Goal: Information Seeking & Learning: Check status

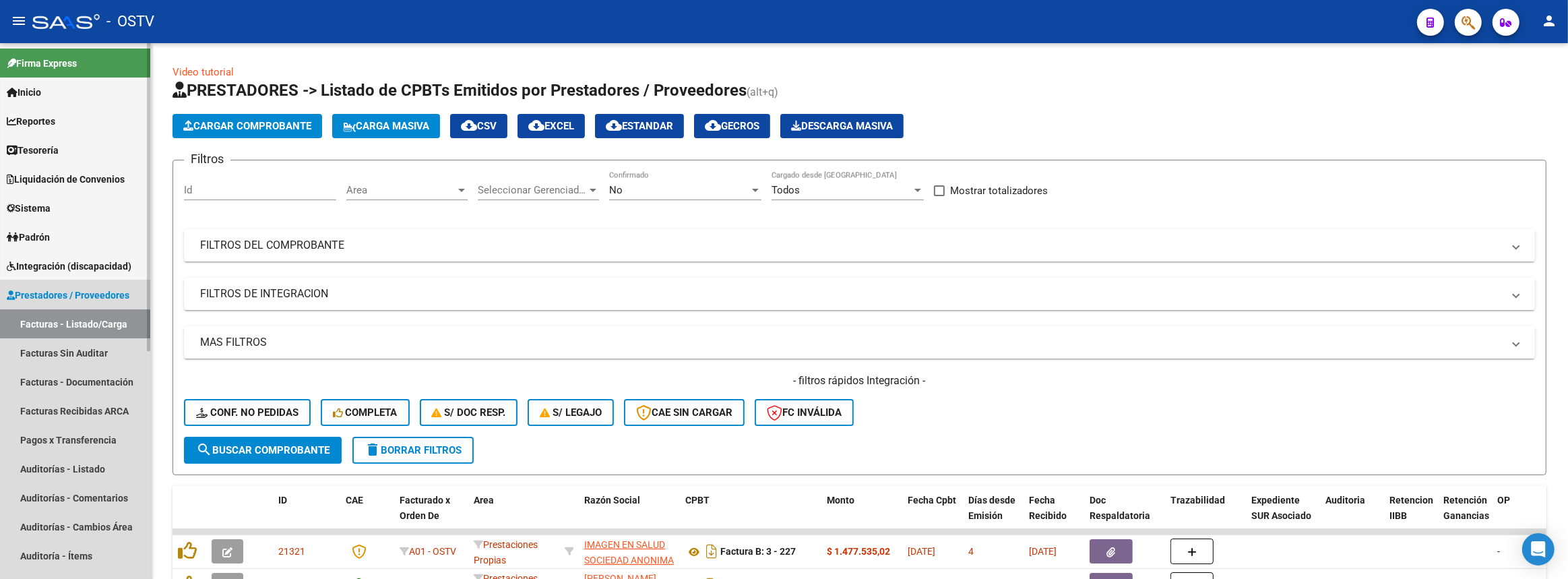
click at [51, 287] on span "Prestadores / Proveedores" at bounding box center [67, 295] width 122 height 15
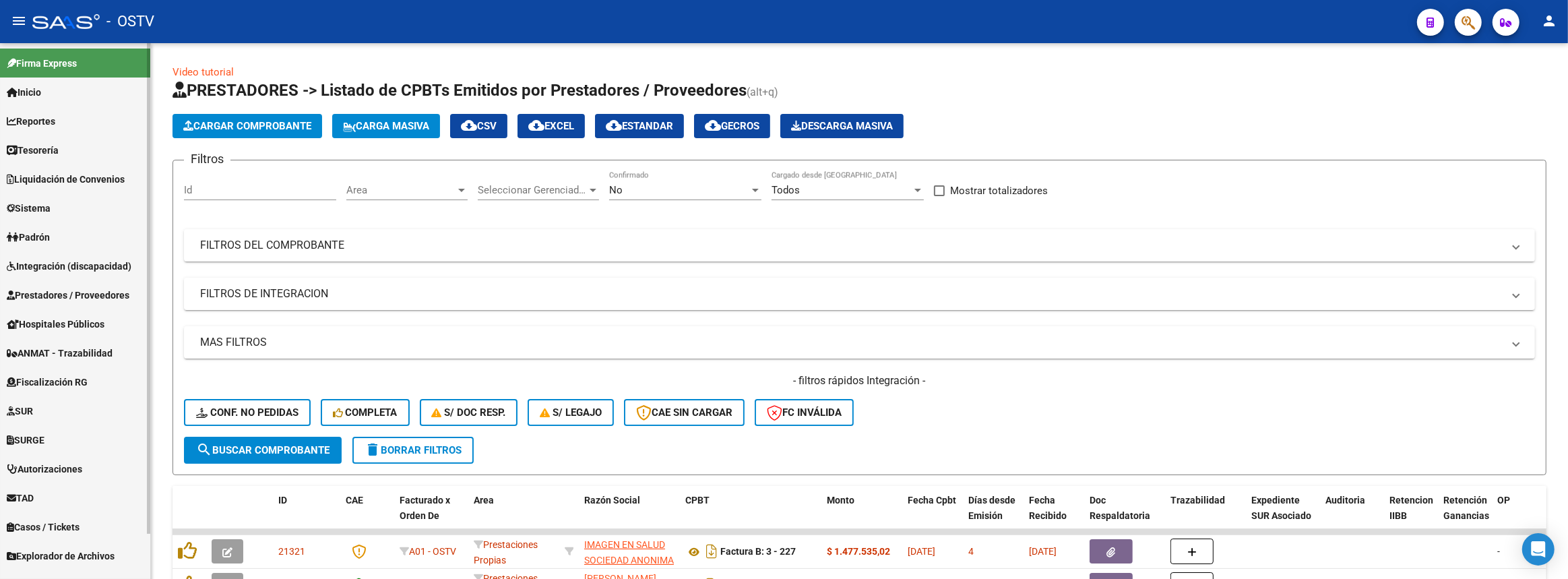
scroll to position [48, 0]
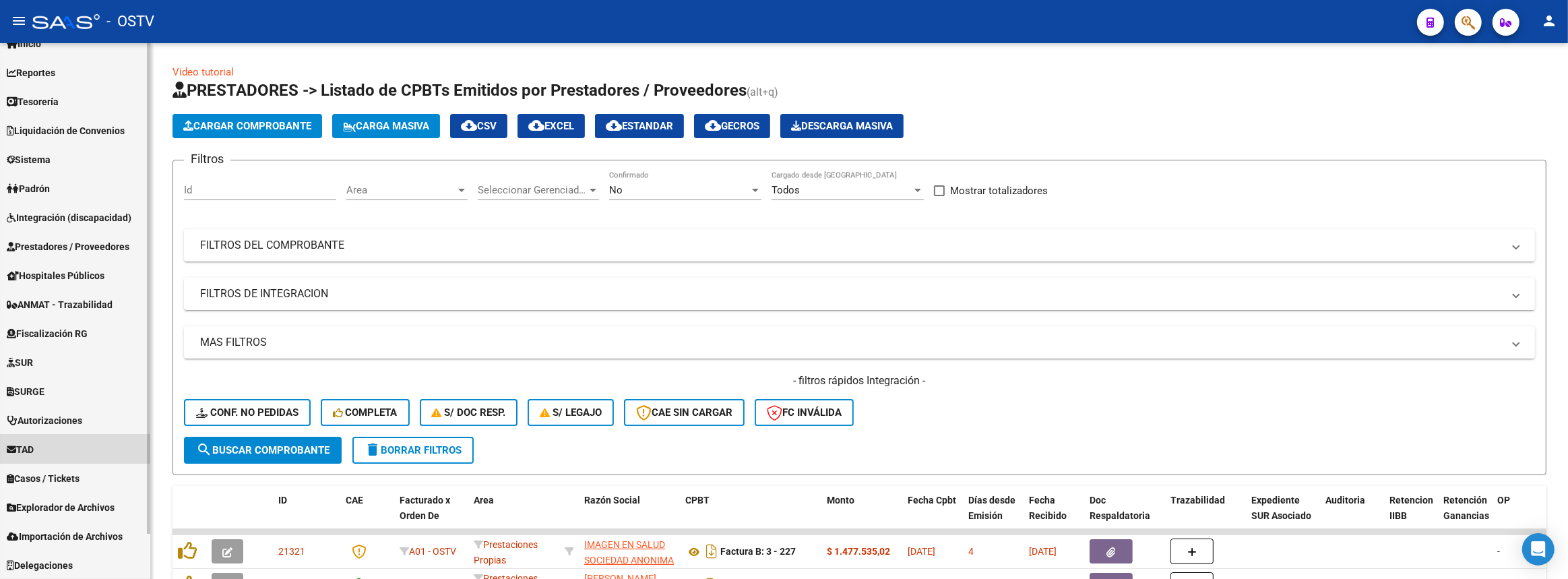
click at [33, 442] on span "TAD" at bounding box center [20, 450] width 27 height 15
click at [41, 475] on link "Notificaciones" at bounding box center [75, 478] width 150 height 29
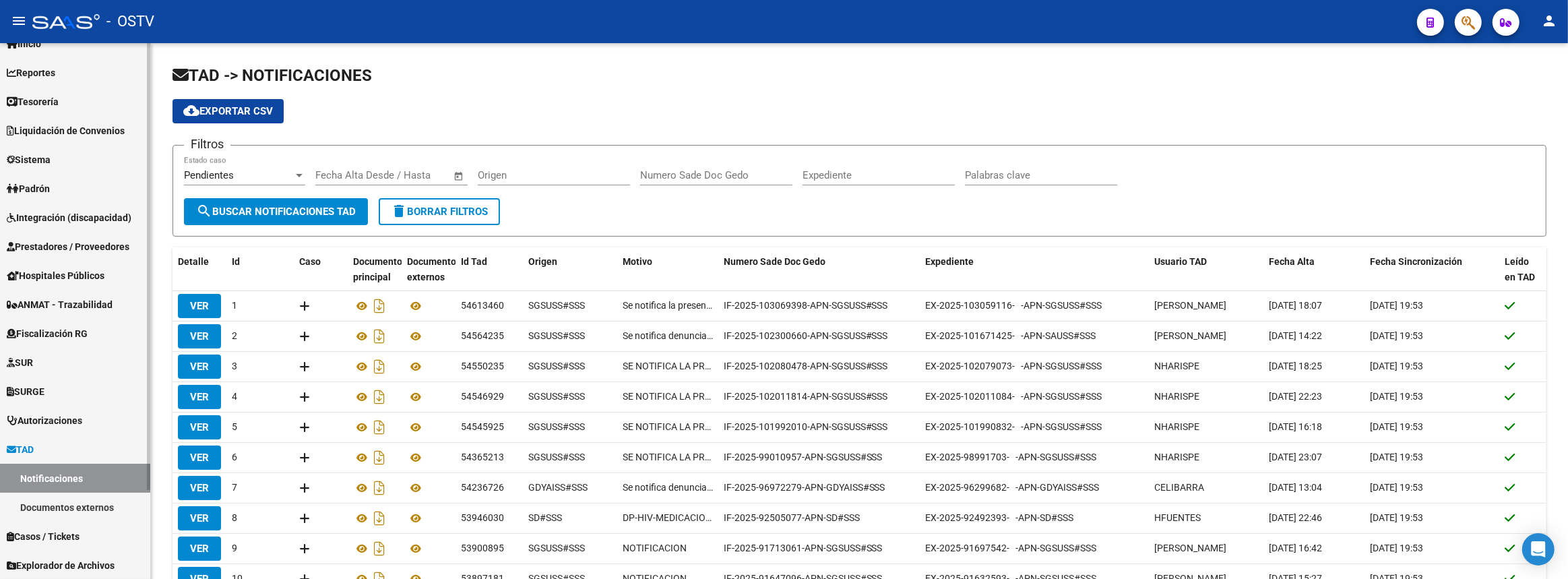
scroll to position [107, 0]
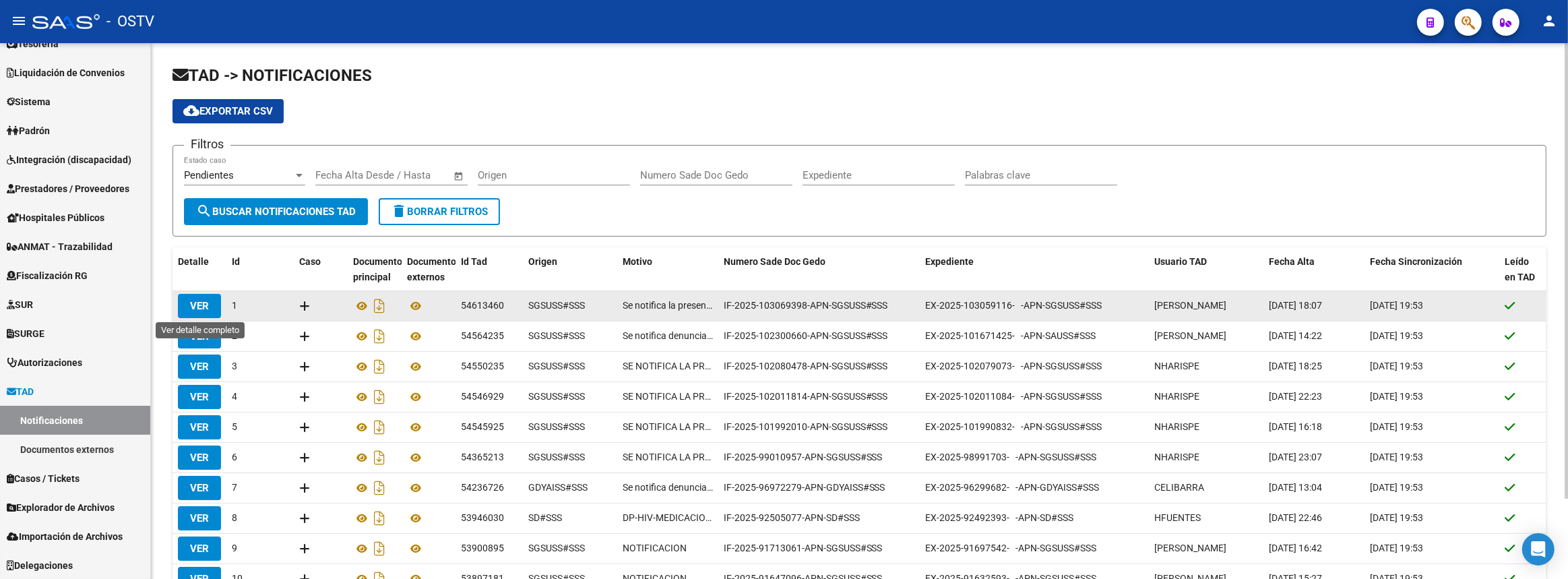
click at [202, 300] on span "VER" at bounding box center [199, 306] width 19 height 12
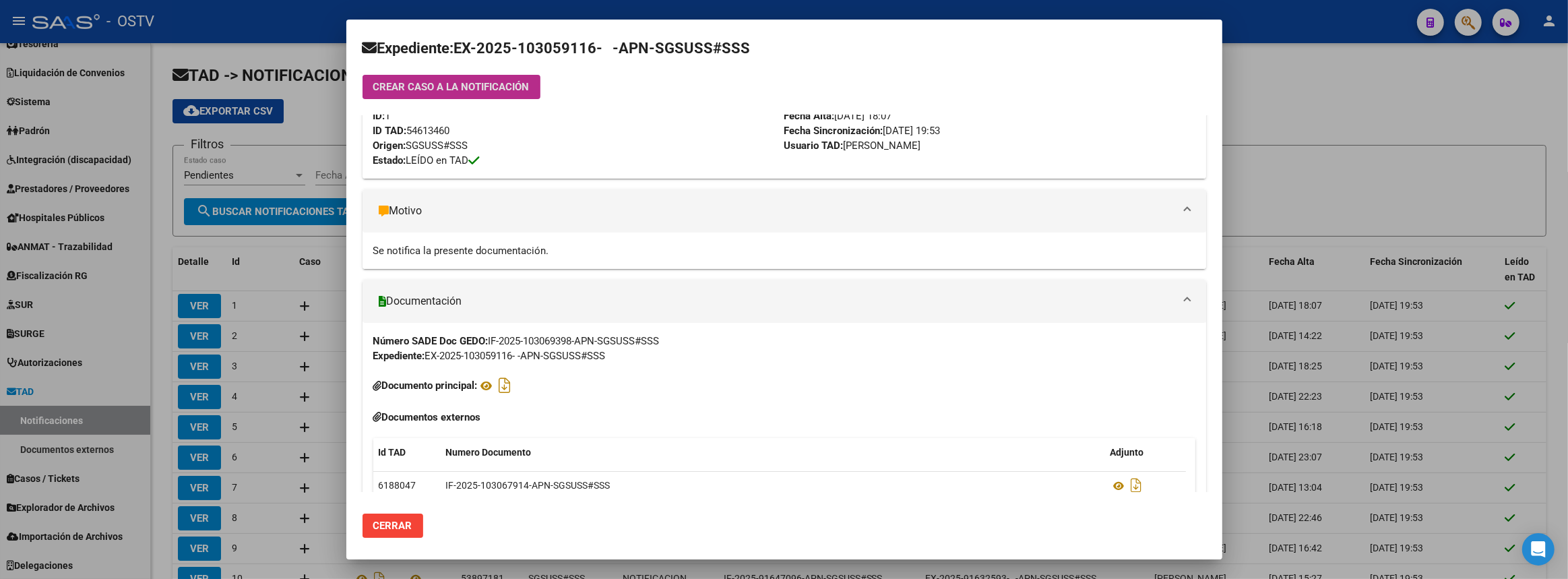
scroll to position [128, 0]
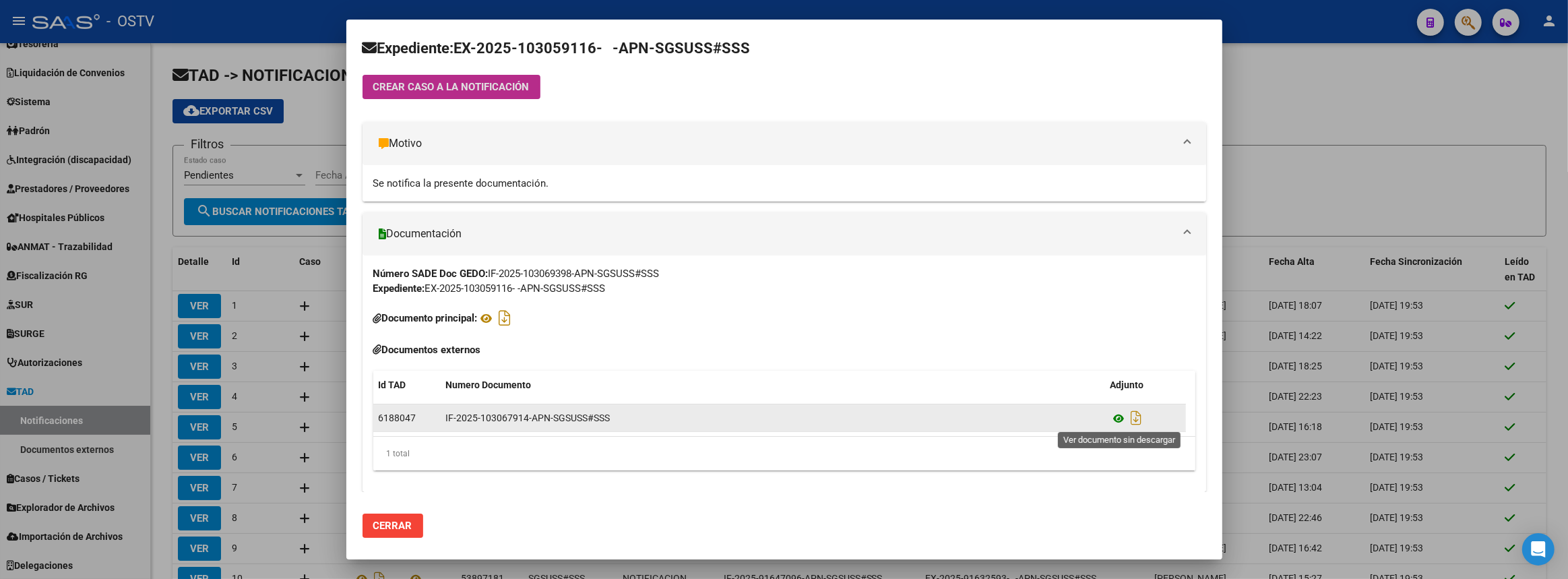
click at [1119, 414] on icon at bounding box center [1119, 418] width 17 height 16
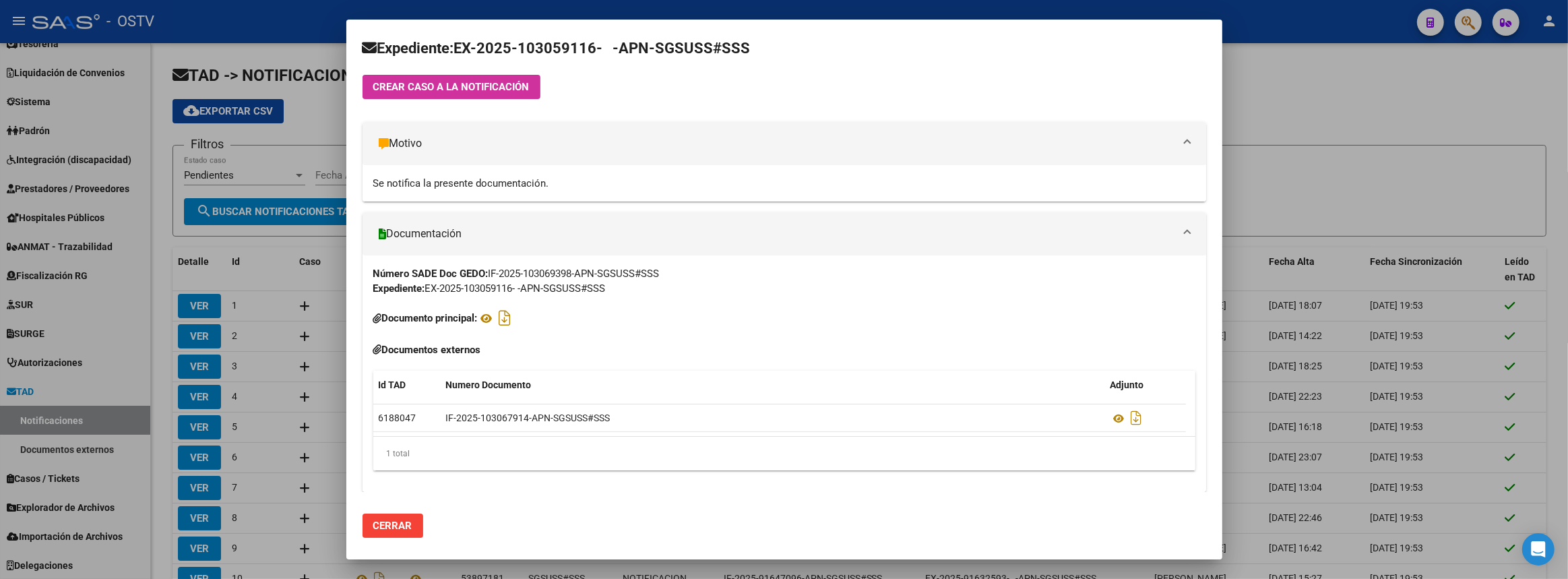
scroll to position [0, 0]
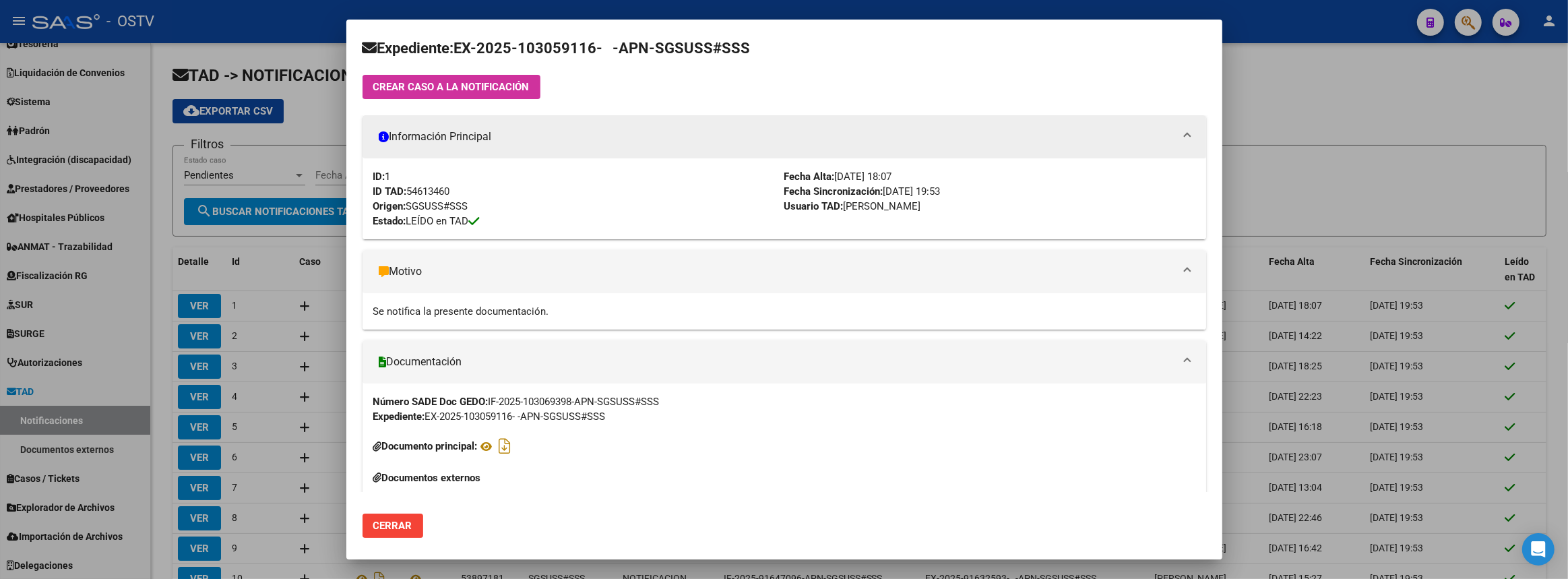
click at [1161, 135] on mat-panel-title "Información Principal" at bounding box center [777, 136] width 795 height 16
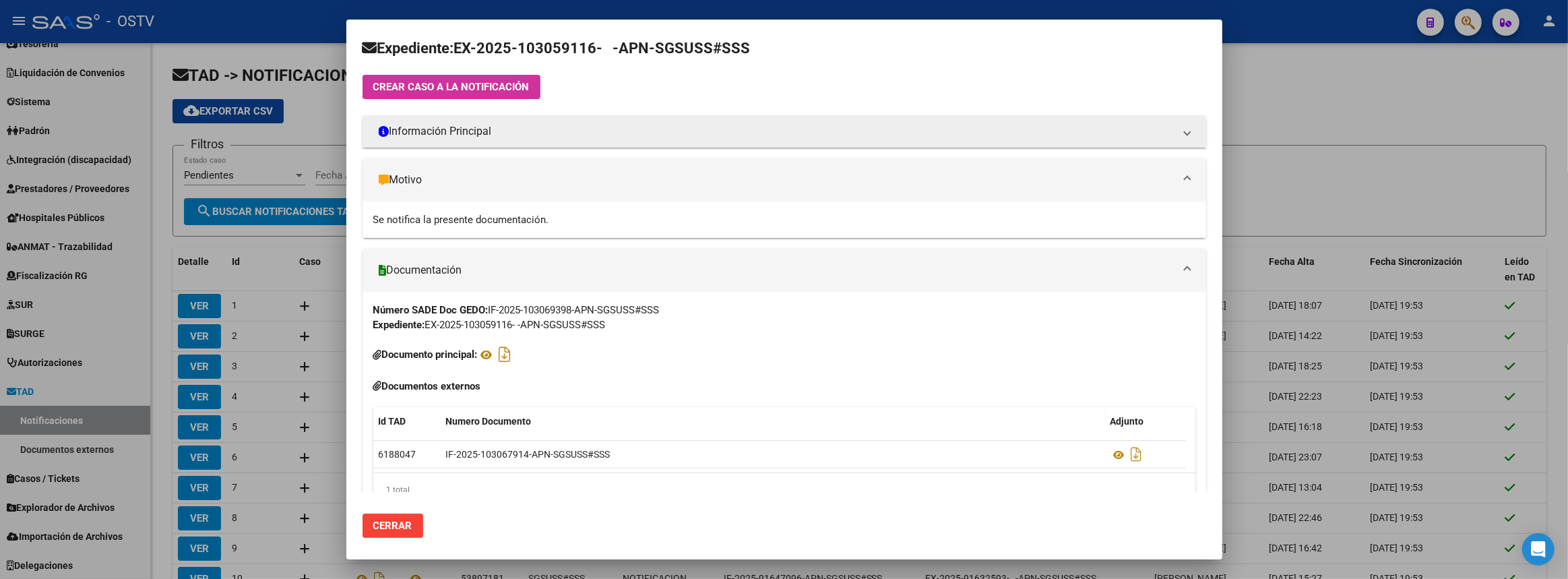
click at [1161, 135] on mat-panel-title "Información Principal" at bounding box center [777, 131] width 795 height 16
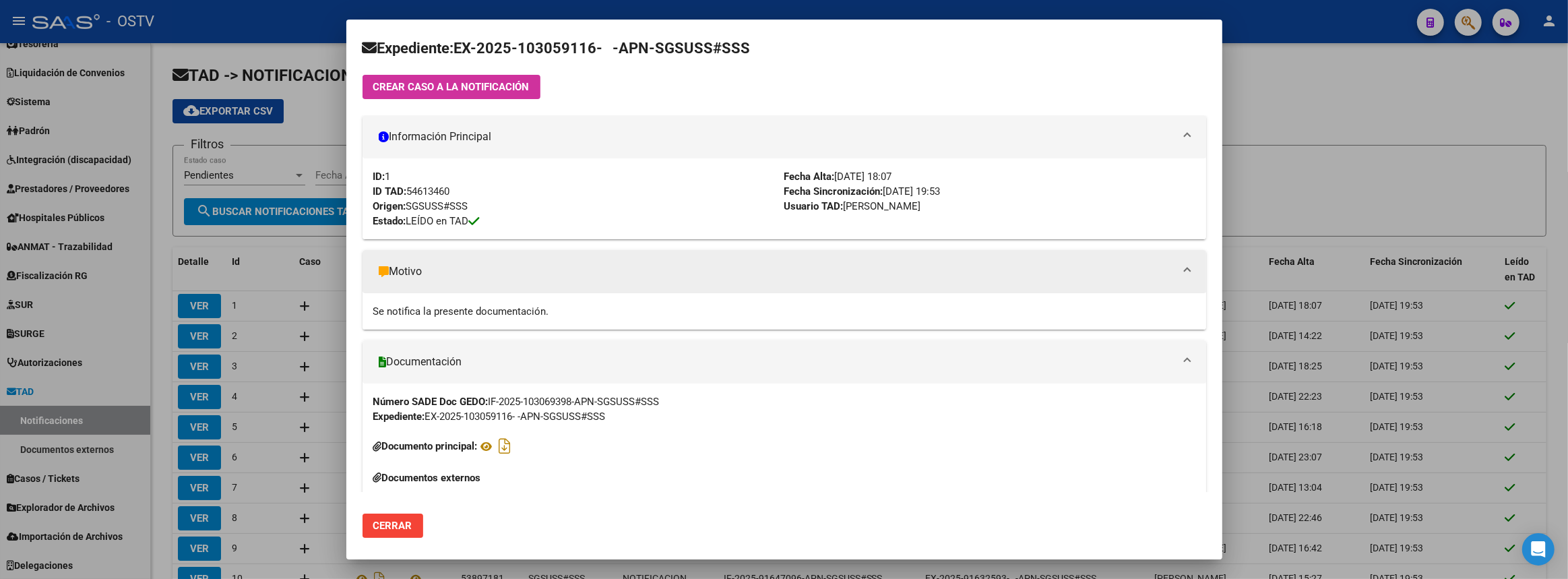
click at [800, 266] on mat-panel-title "Motivo" at bounding box center [777, 271] width 795 height 16
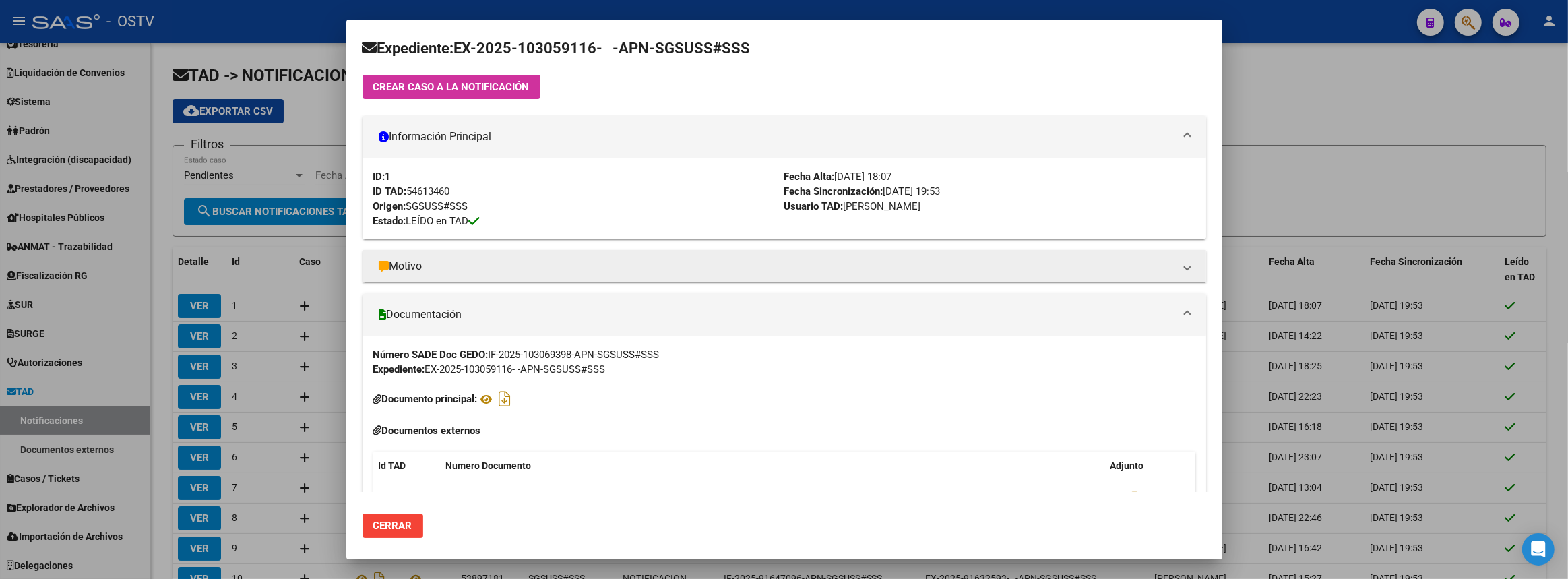
click at [800, 266] on mat-panel-title "Motivo" at bounding box center [777, 266] width 795 height 16
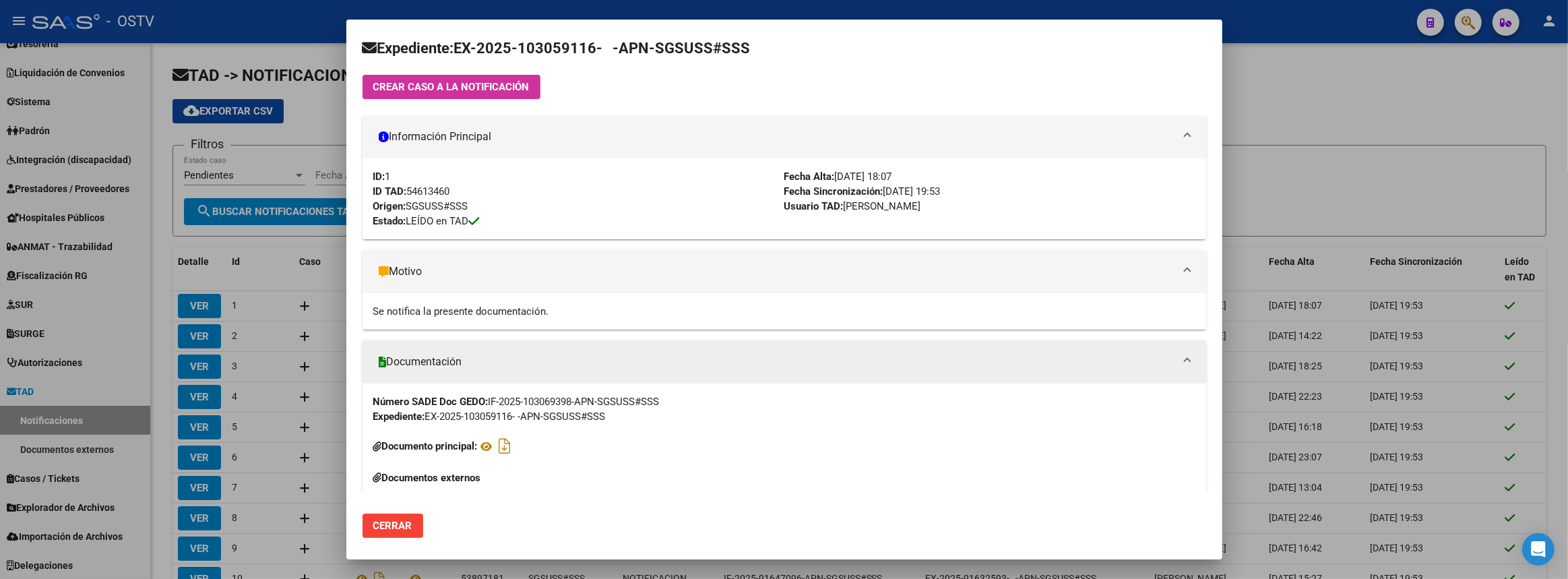
scroll to position [122, 0]
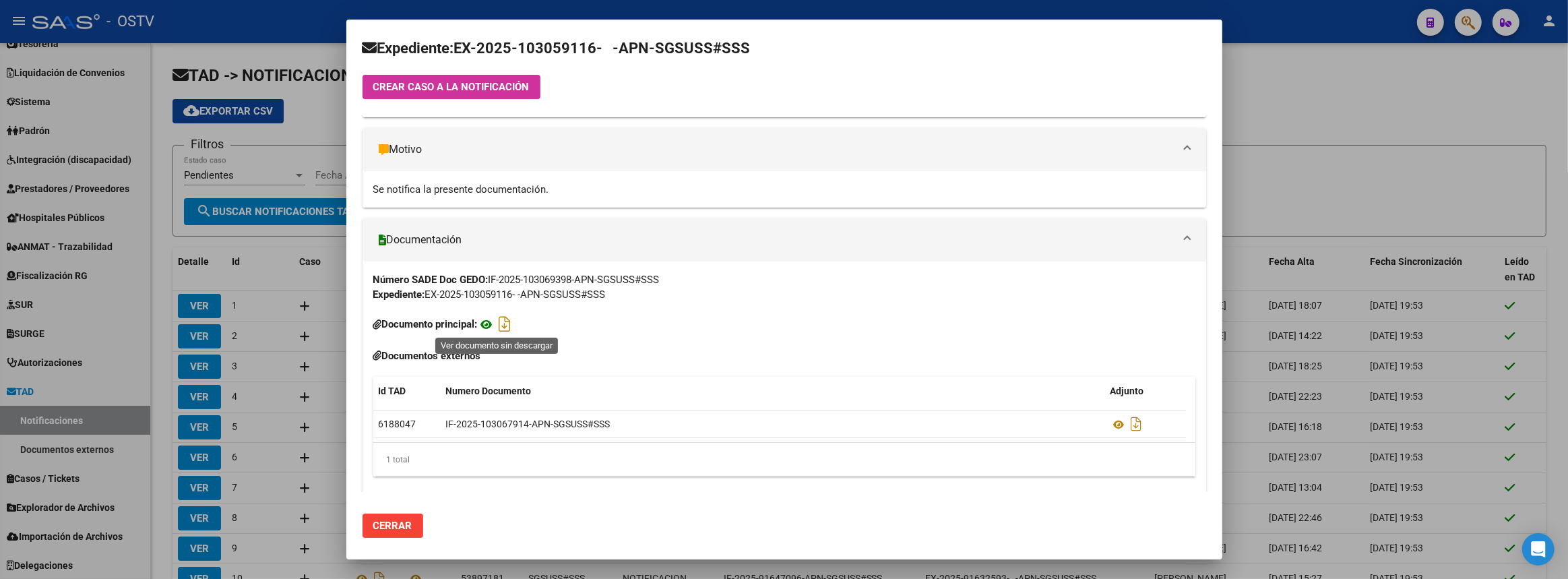
click at [496, 323] on icon at bounding box center [487, 324] width 18 height 17
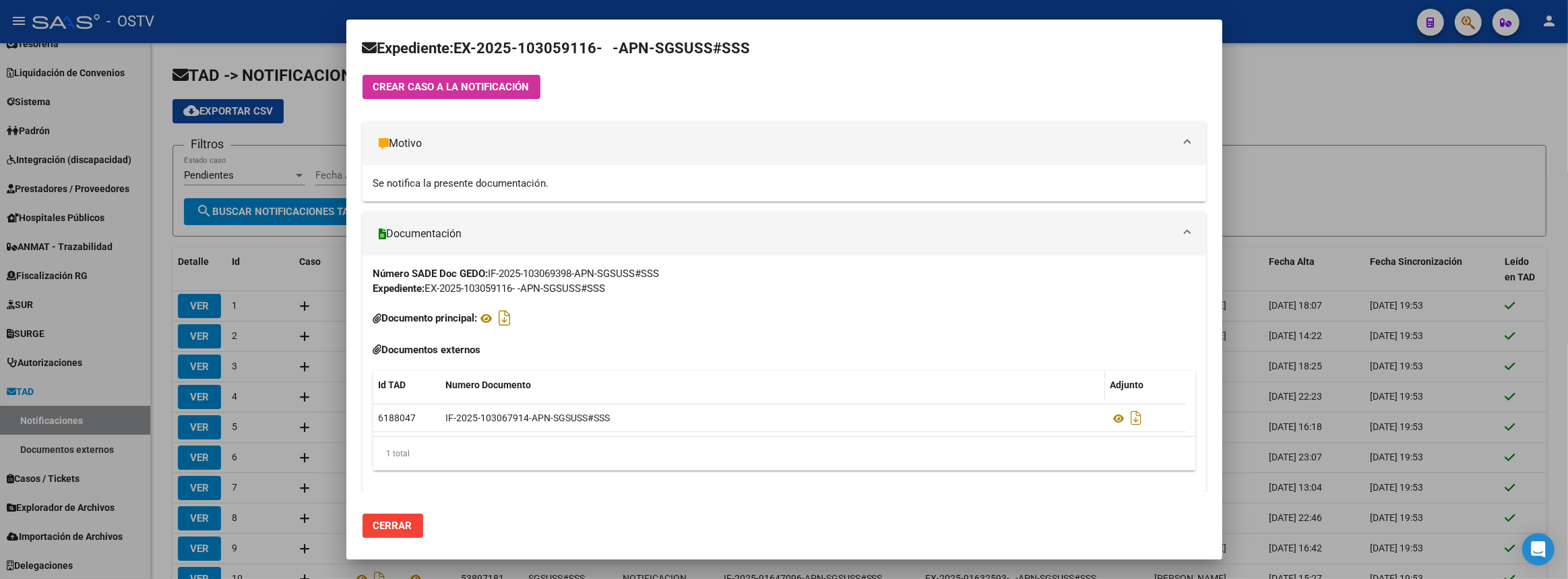
scroll to position [0, 0]
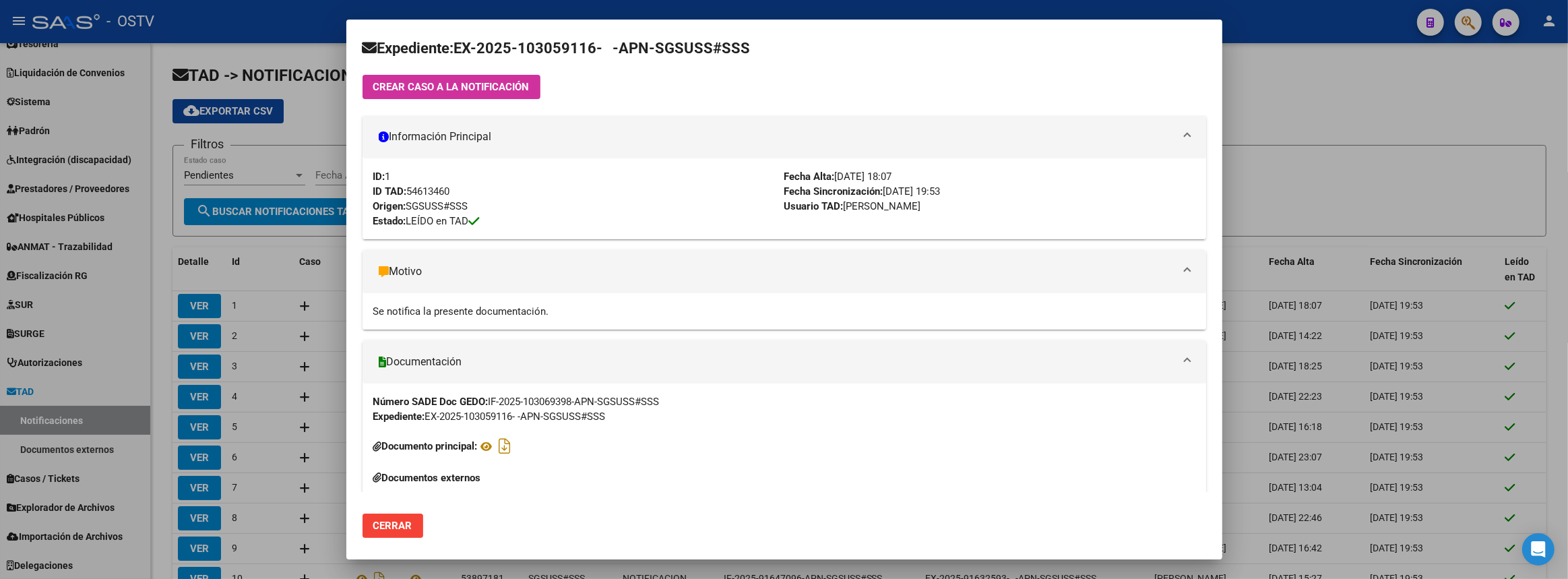
click at [1326, 158] on div at bounding box center [784, 289] width 1568 height 579
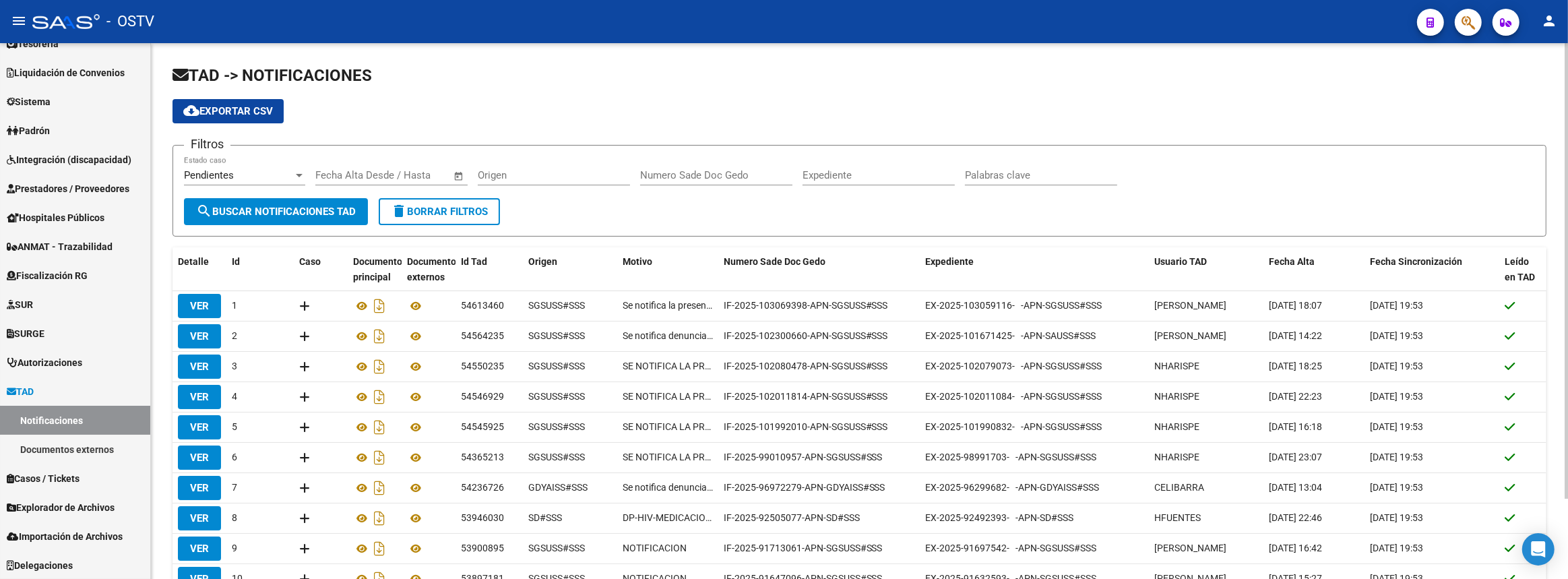
click at [273, 173] on div "Pendientes" at bounding box center [238, 175] width 109 height 12
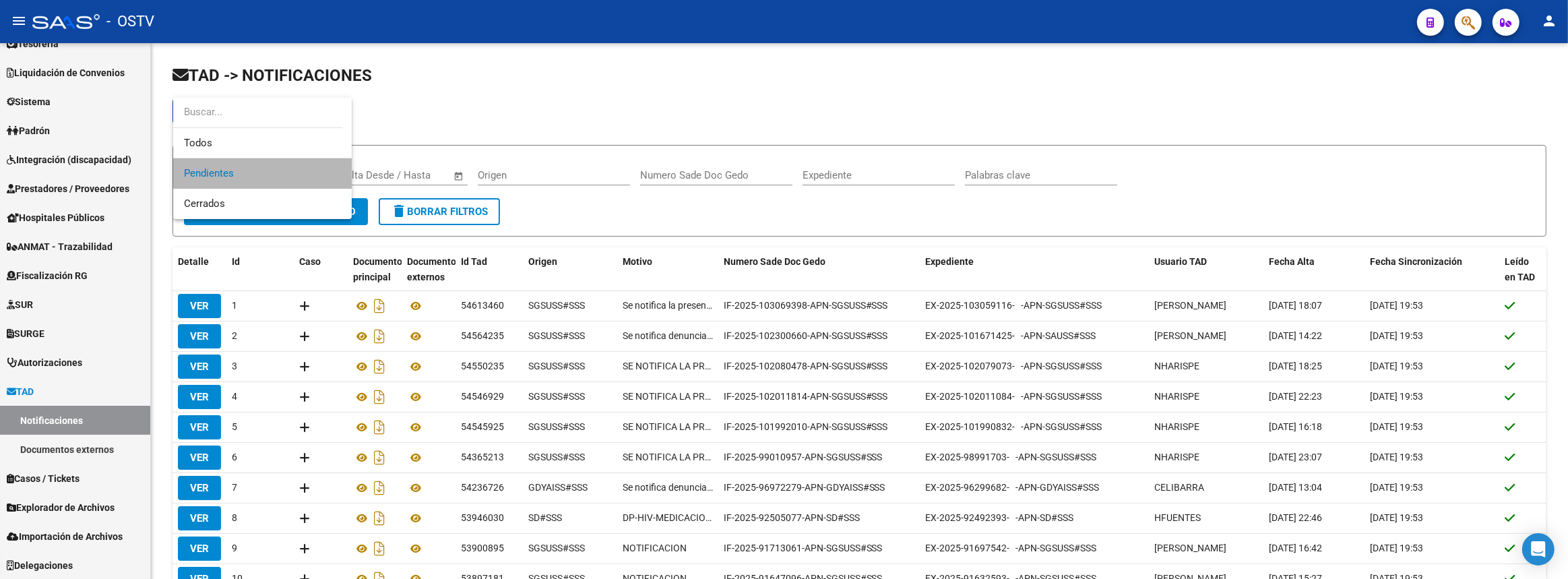
click at [267, 170] on span "Pendientes" at bounding box center [262, 173] width 157 height 30
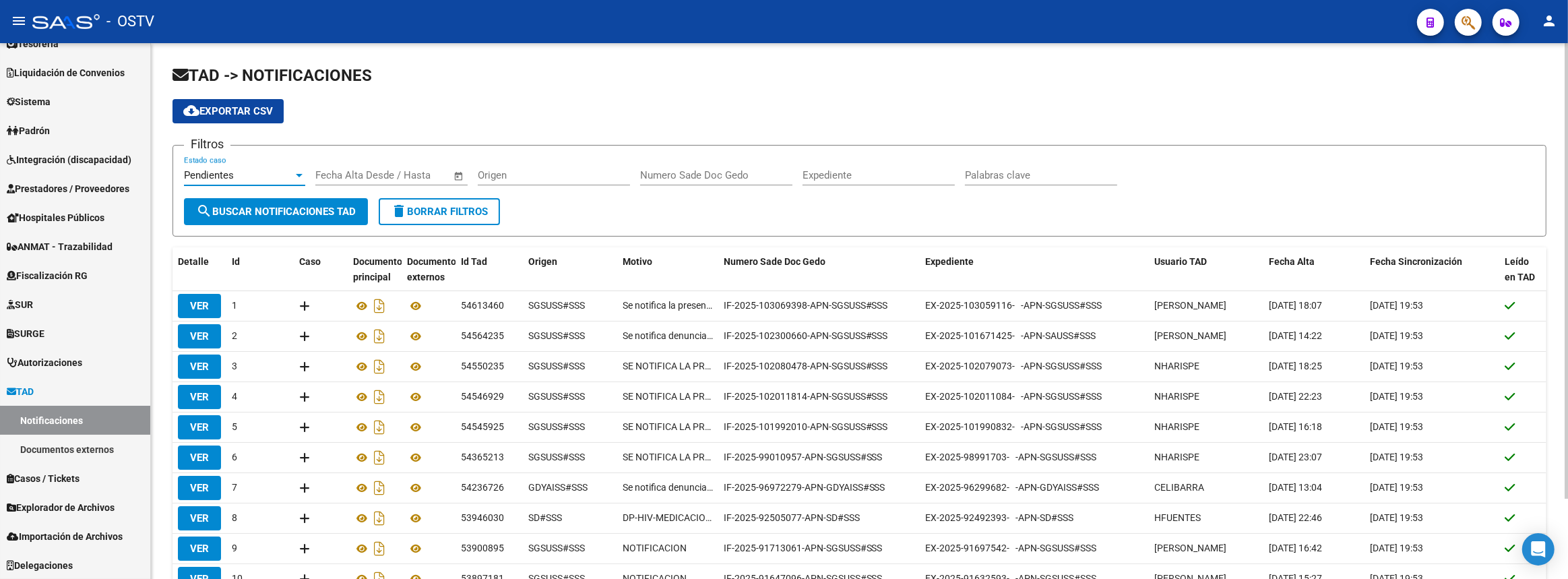
click at [265, 201] on button "search Buscar Notificaciones TAD" at bounding box center [276, 212] width 184 height 27
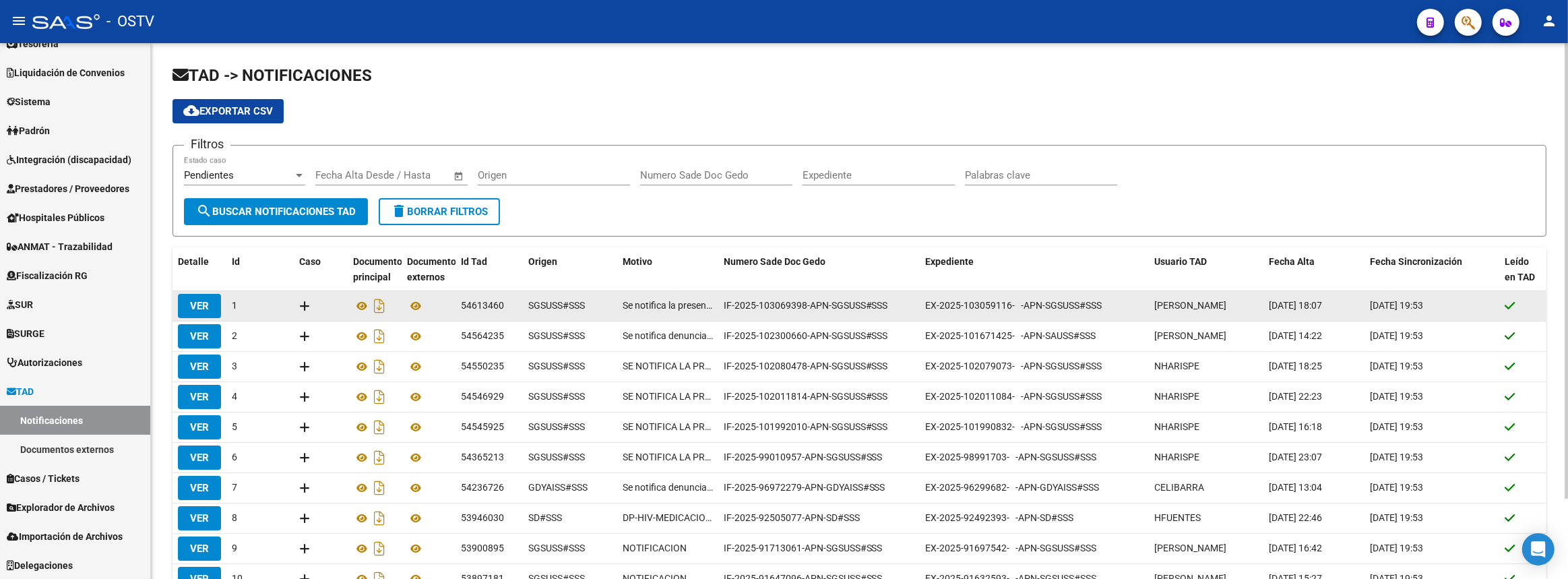
scroll to position [94, 0]
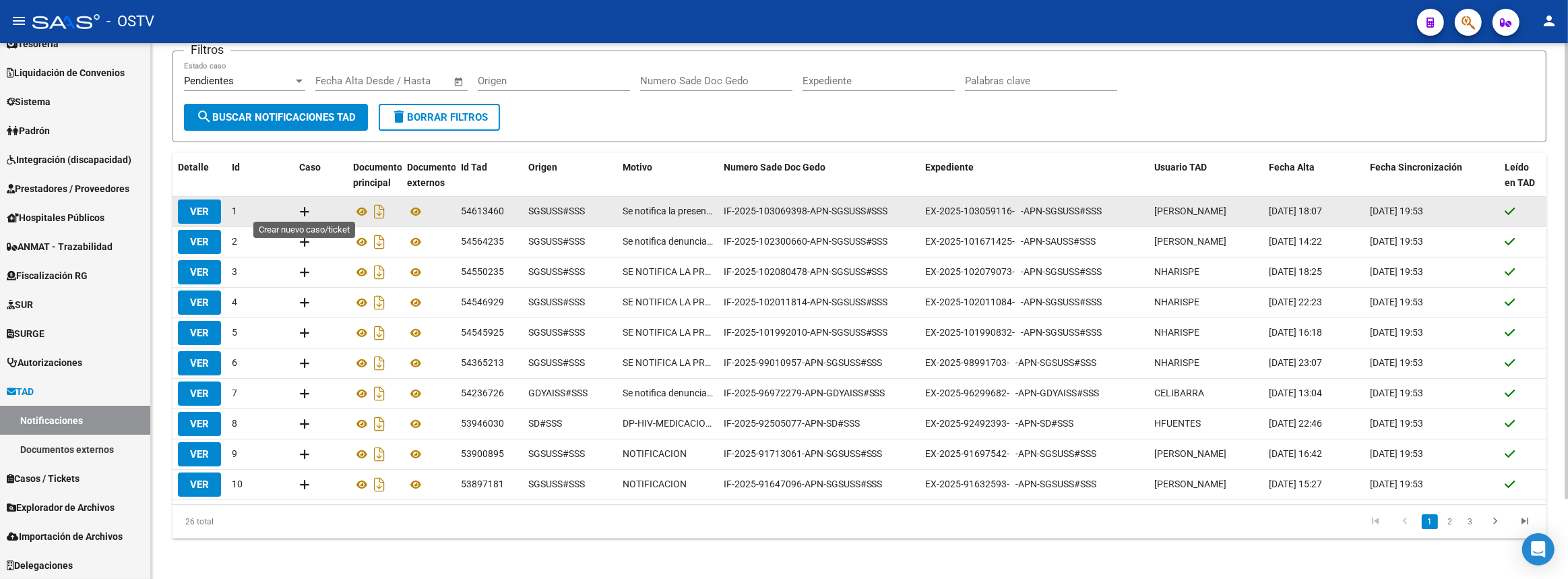
click at [308, 208] on icon at bounding box center [304, 211] width 11 height 12
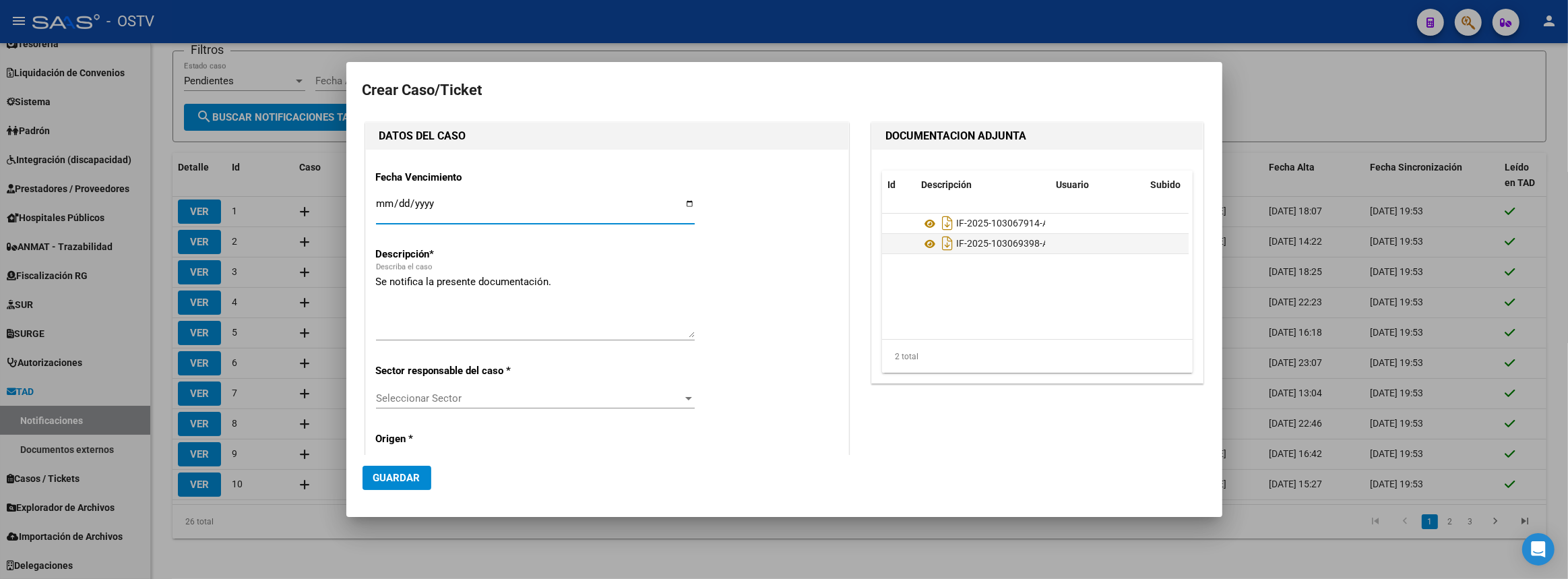
click at [1450, 82] on div at bounding box center [784, 289] width 1568 height 579
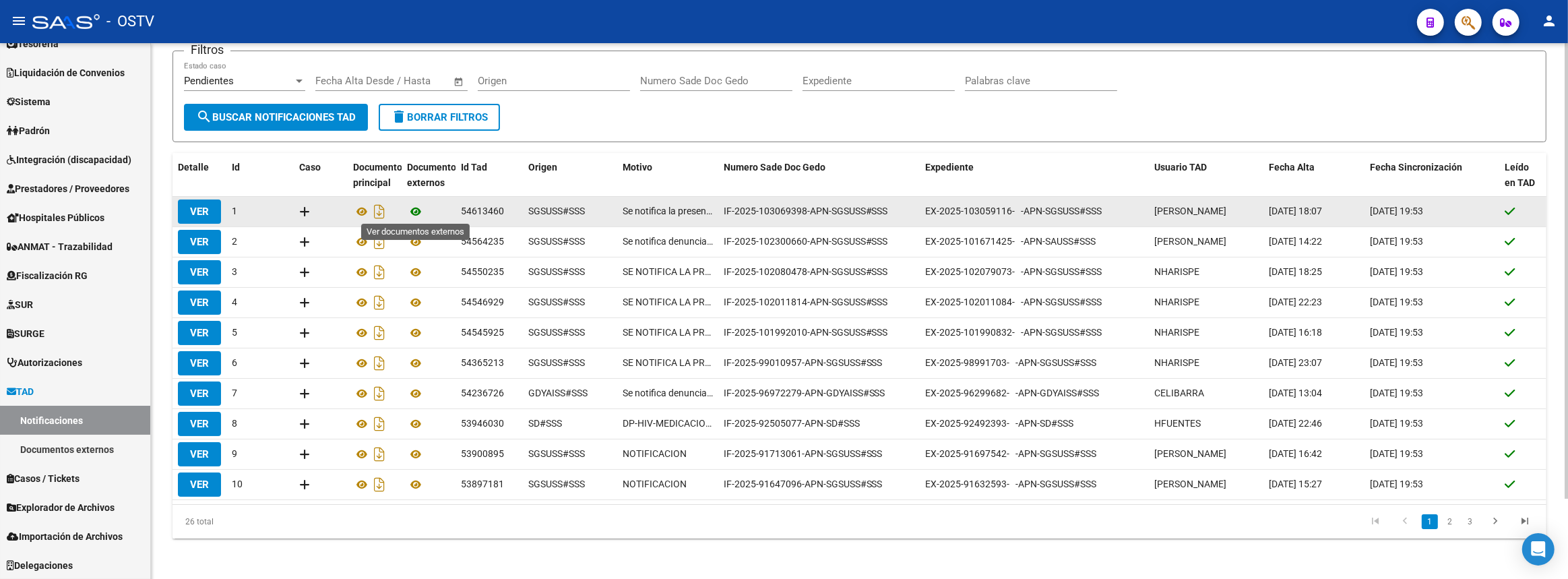
click at [411, 207] on icon at bounding box center [416, 211] width 17 height 16
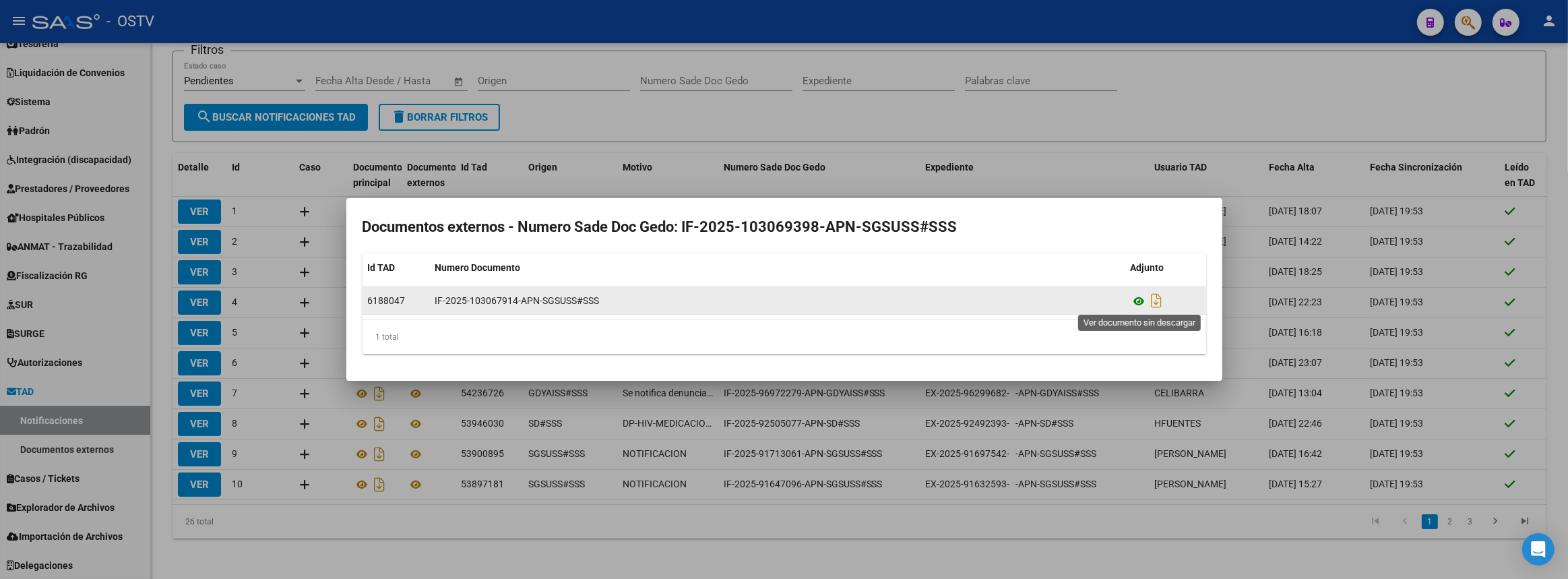
click at [1137, 300] on icon at bounding box center [1139, 301] width 17 height 16
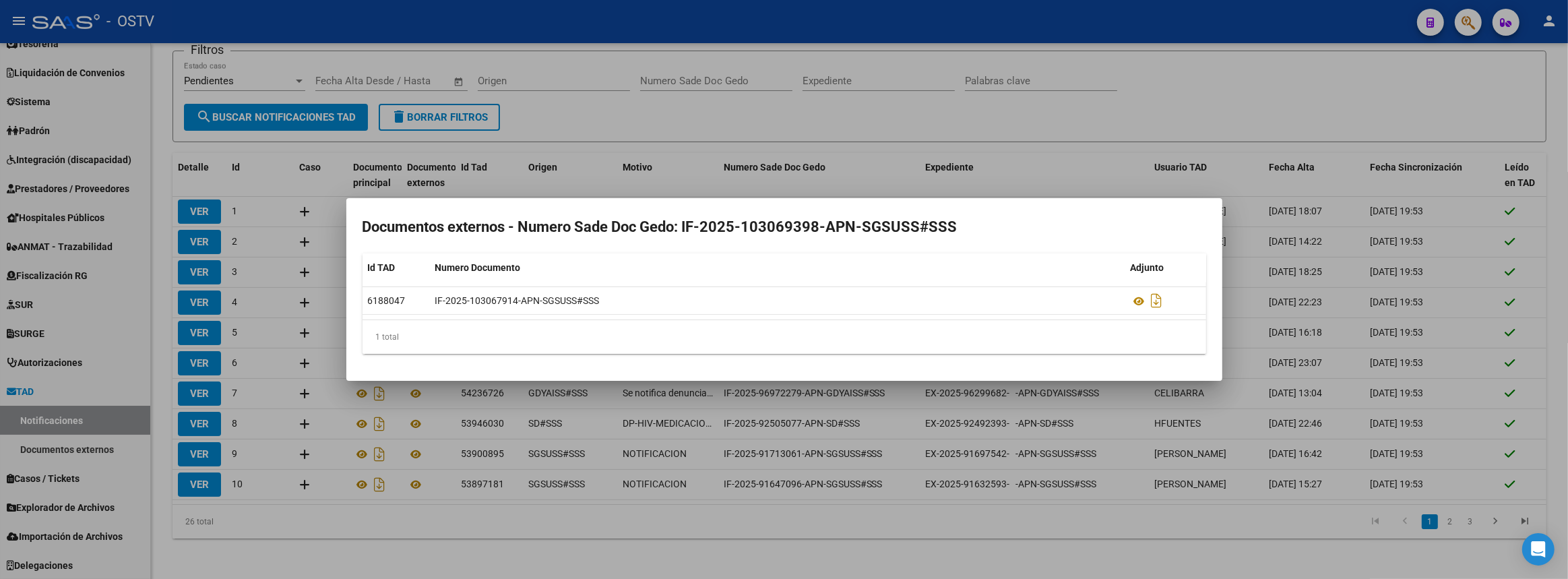
click at [911, 127] on div at bounding box center [784, 289] width 1568 height 579
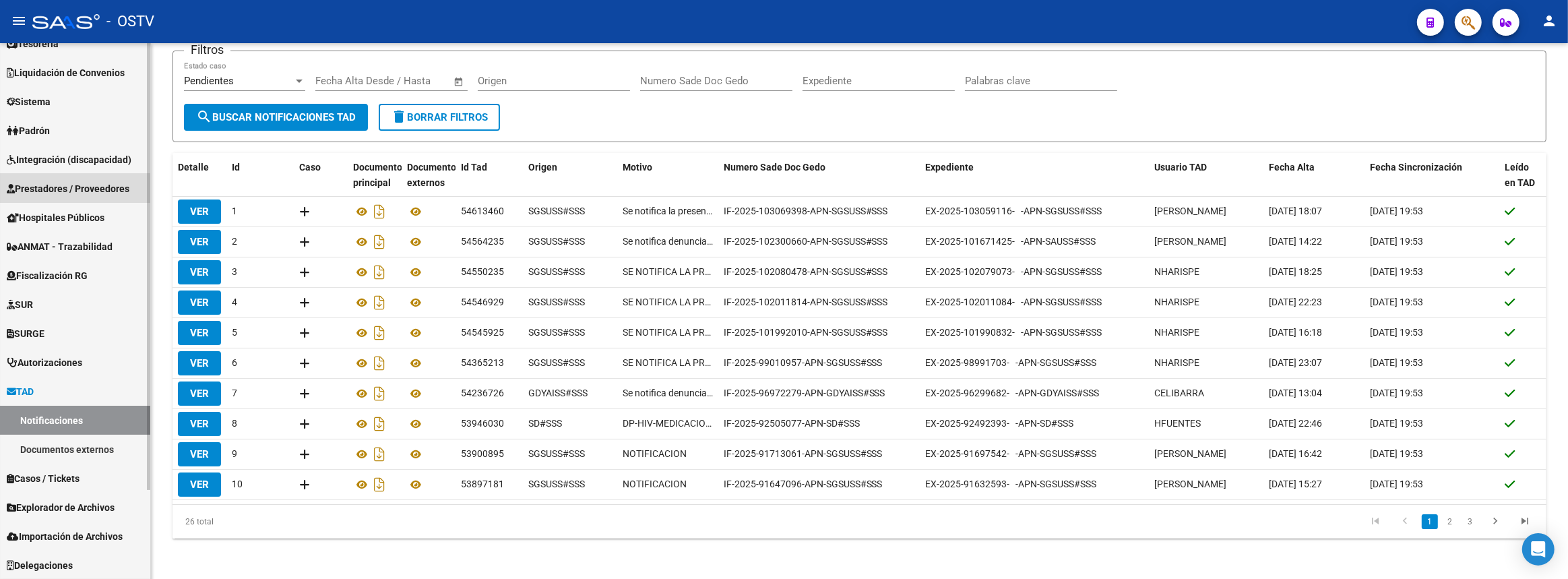
click at [40, 190] on span "Prestadores / Proveedores" at bounding box center [67, 189] width 122 height 15
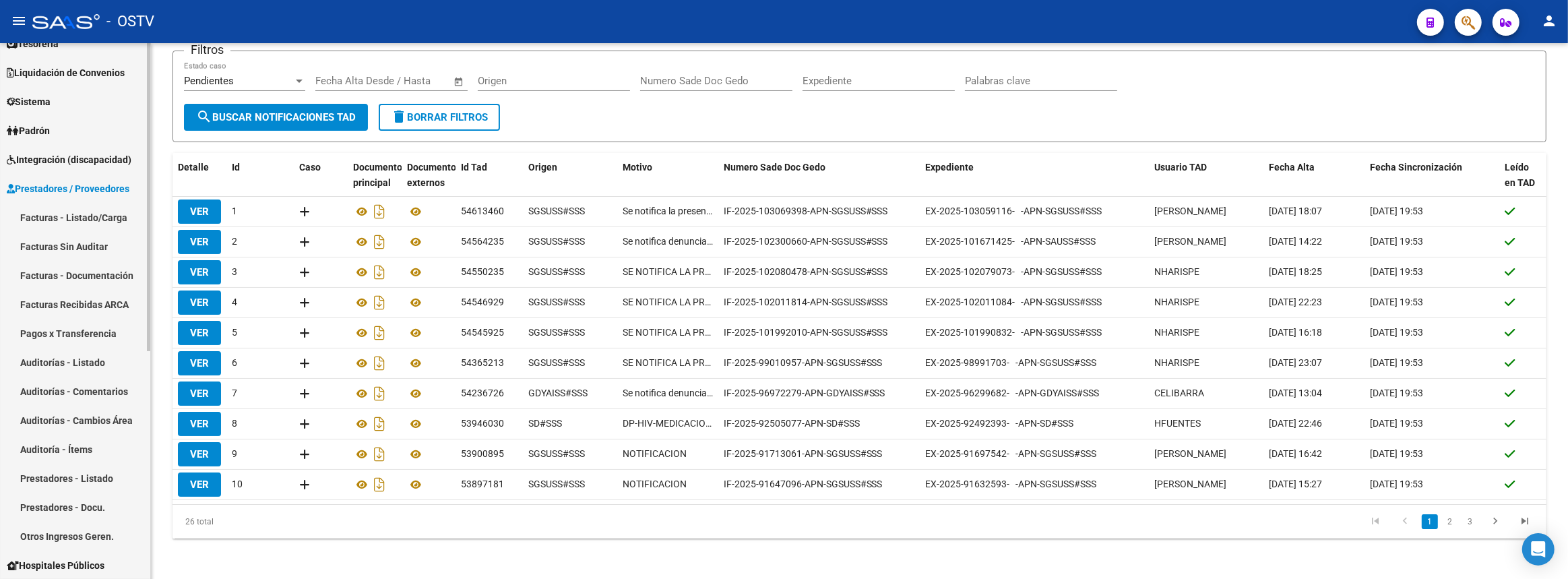
click at [46, 331] on link "Pagos x Transferencia" at bounding box center [75, 333] width 150 height 29
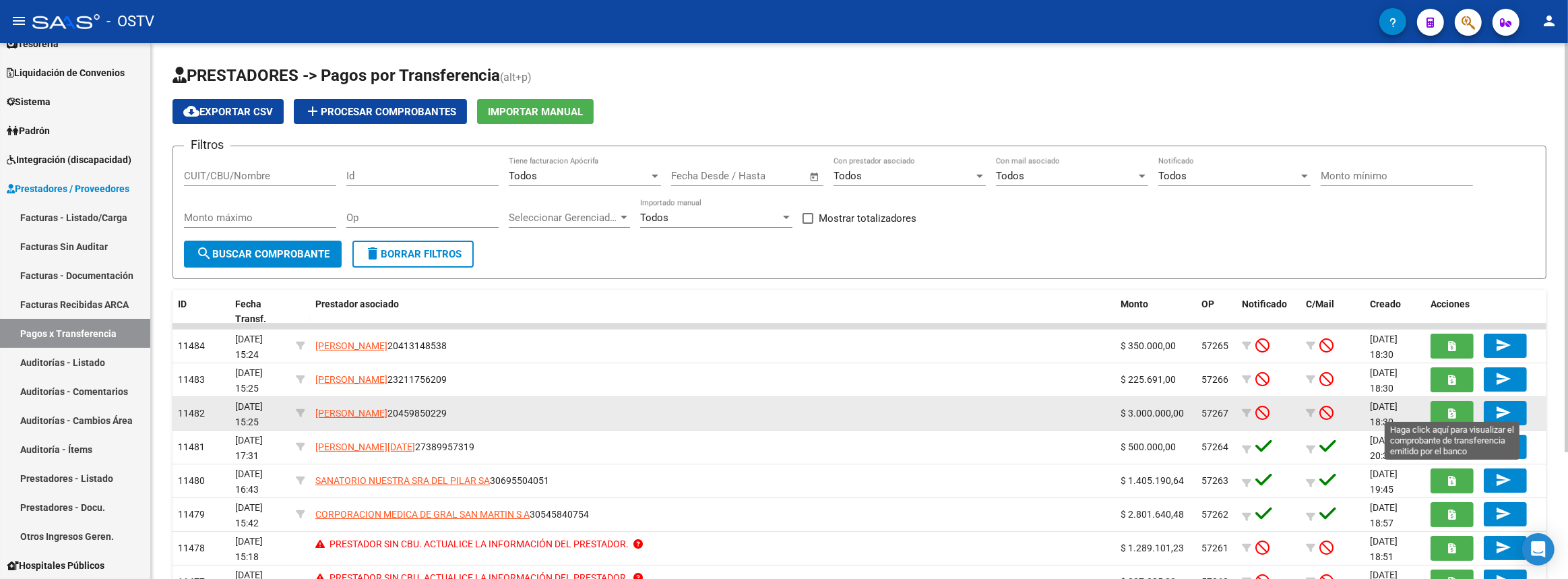
click at [1443, 415] on button "button" at bounding box center [1452, 413] width 43 height 25
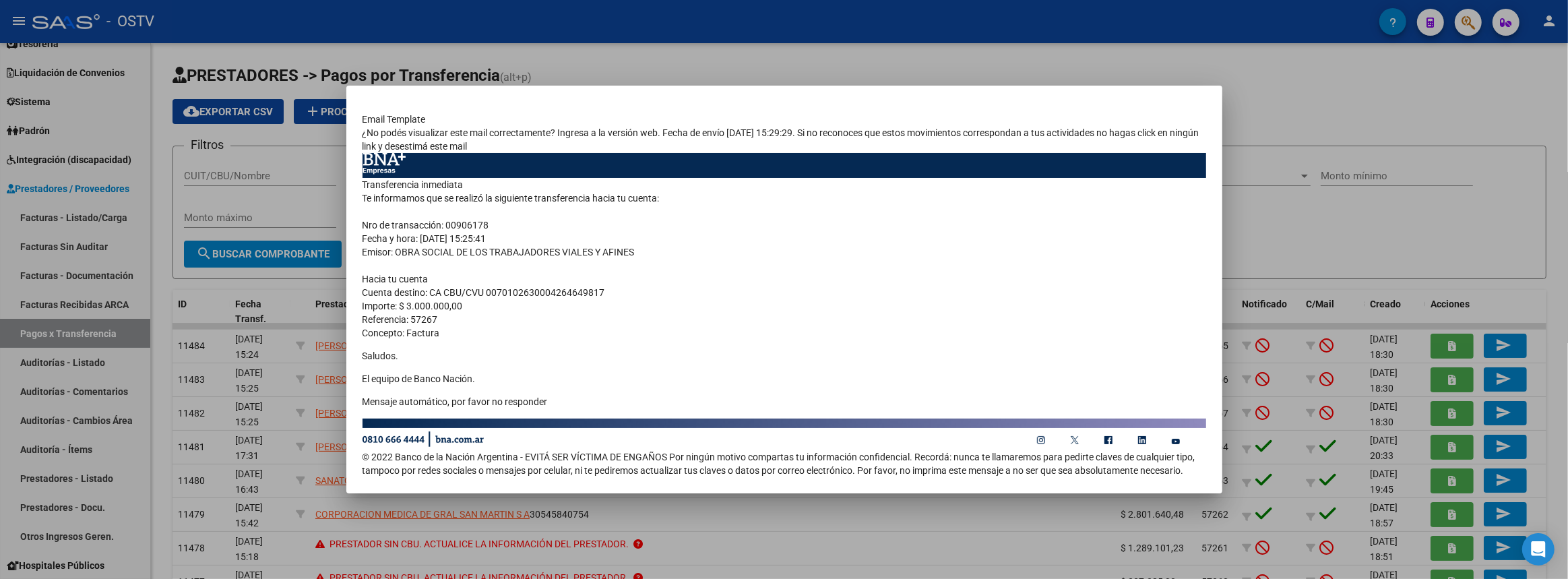
drag, startPoint x: 360, startPoint y: 120, endPoint x: 597, endPoint y: 409, distance: 373.8
click at [597, 409] on mat-dialog-content "Email Template ¿No podés visualizar este mail correctamente? Ingresa a la versi…" at bounding box center [785, 289] width 876 height 376
copy div "Email Template ¿No podés visualizar este mail correctamente? Ingresa a la versi…"
drag, startPoint x: 1422, startPoint y: 94, endPoint x: 1246, endPoint y: 113, distance: 177.0
click at [1422, 94] on div at bounding box center [784, 289] width 1568 height 579
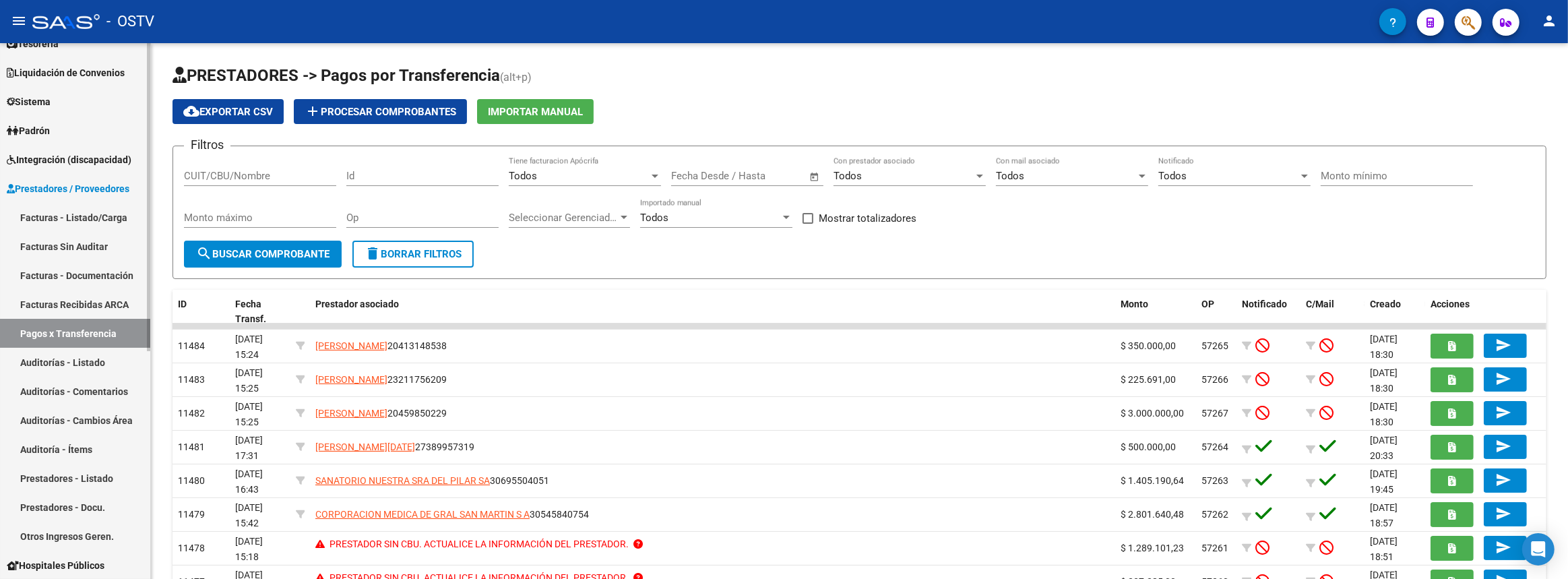
click at [82, 222] on link "Facturas - Listado/Carga" at bounding box center [75, 217] width 150 height 29
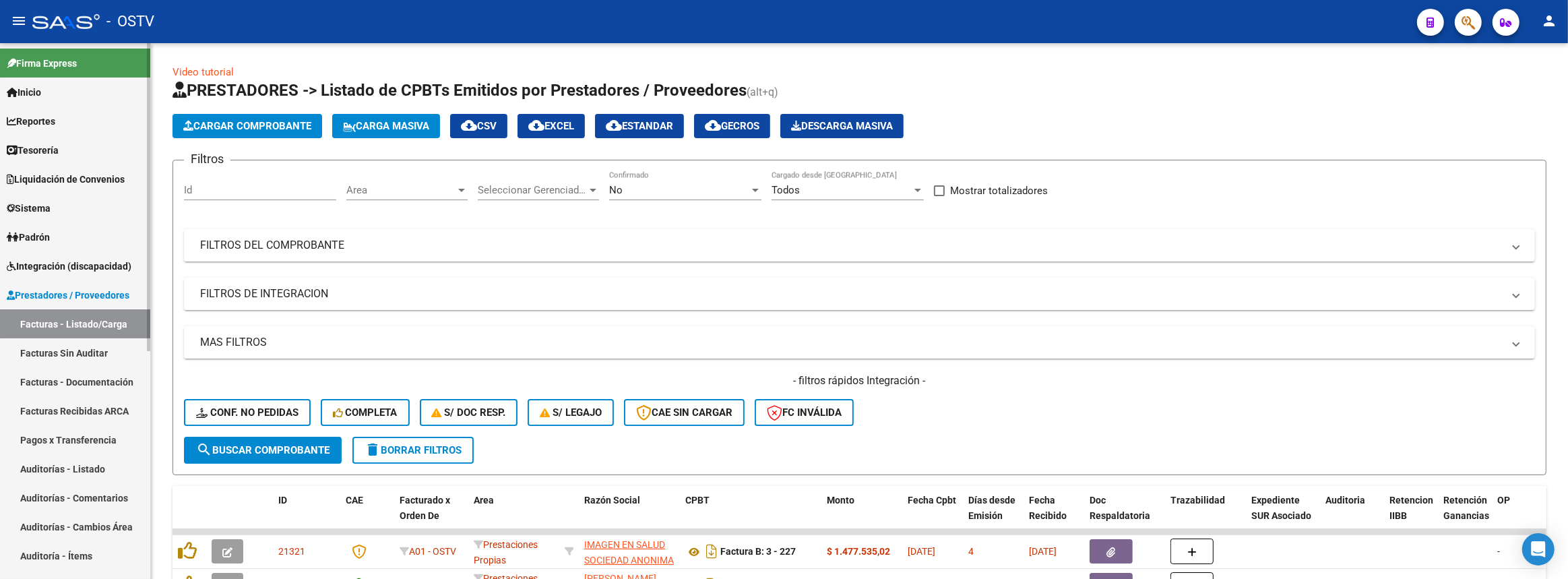
click at [82, 177] on span "Liquidación de Convenios" at bounding box center [66, 179] width 118 height 15
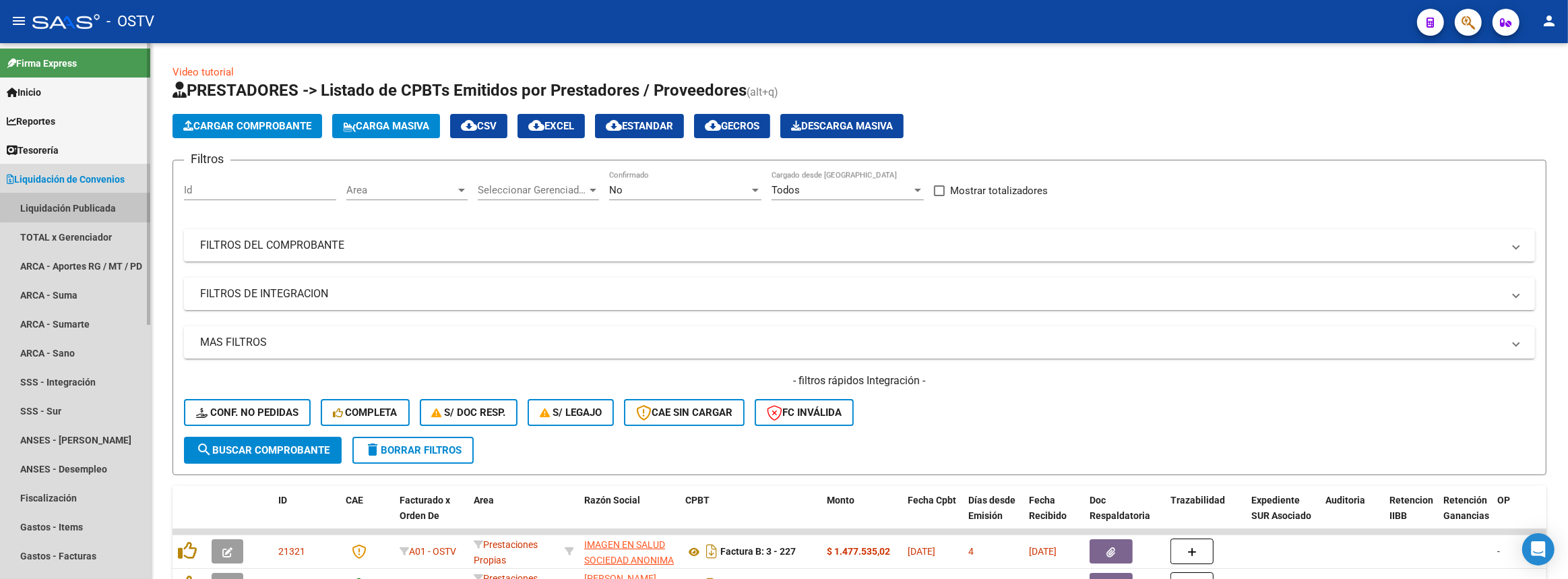
click at [72, 211] on link "Liquidación Publicada" at bounding box center [75, 207] width 150 height 29
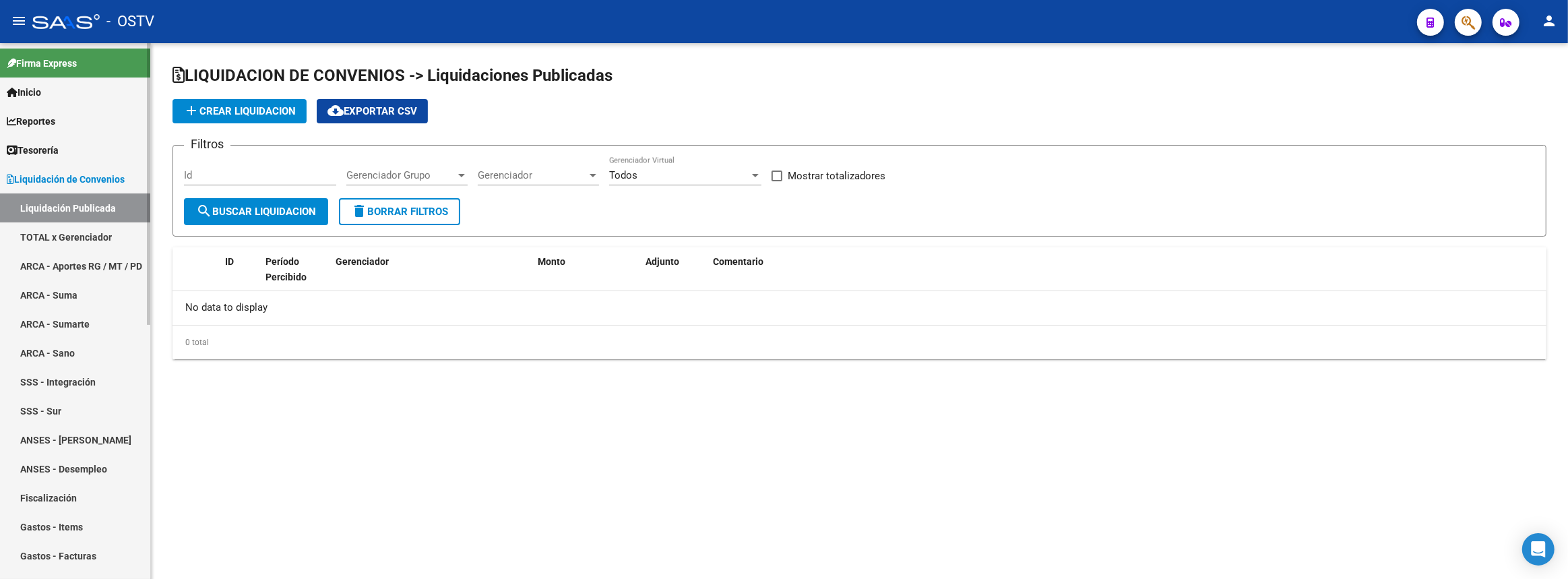
checkbox input "true"
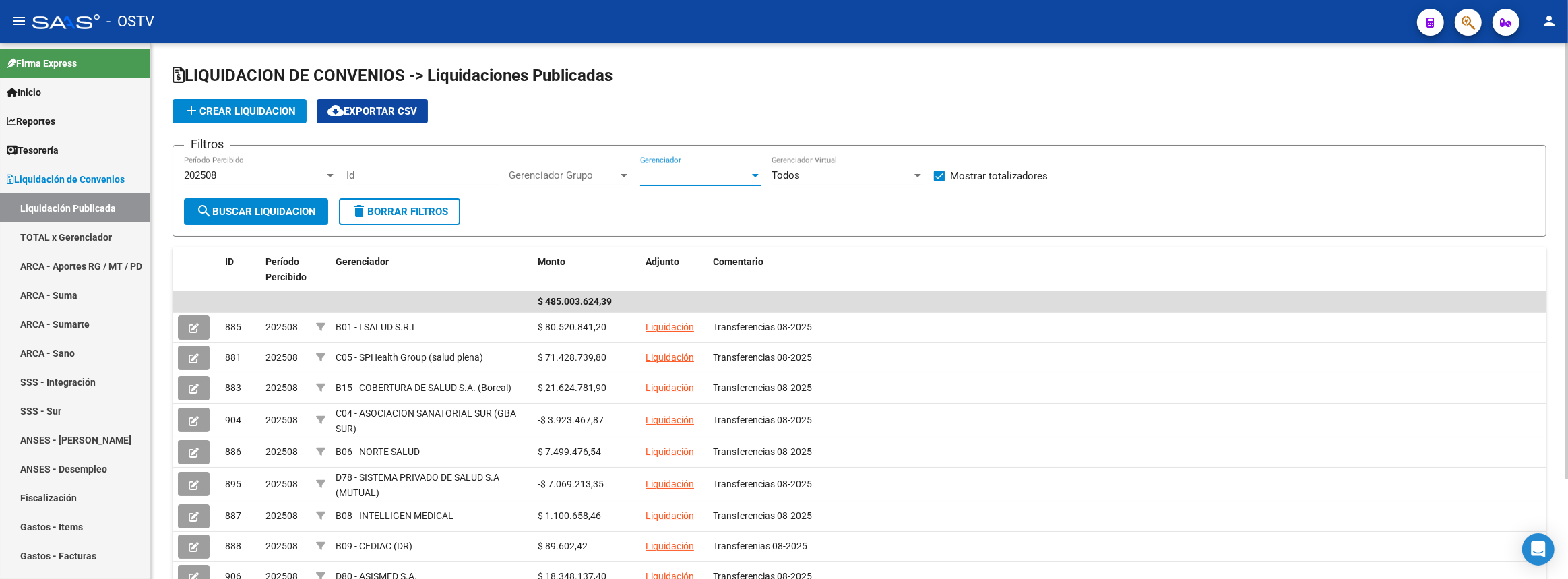
click at [722, 169] on span "Gerenciador" at bounding box center [694, 175] width 109 height 12
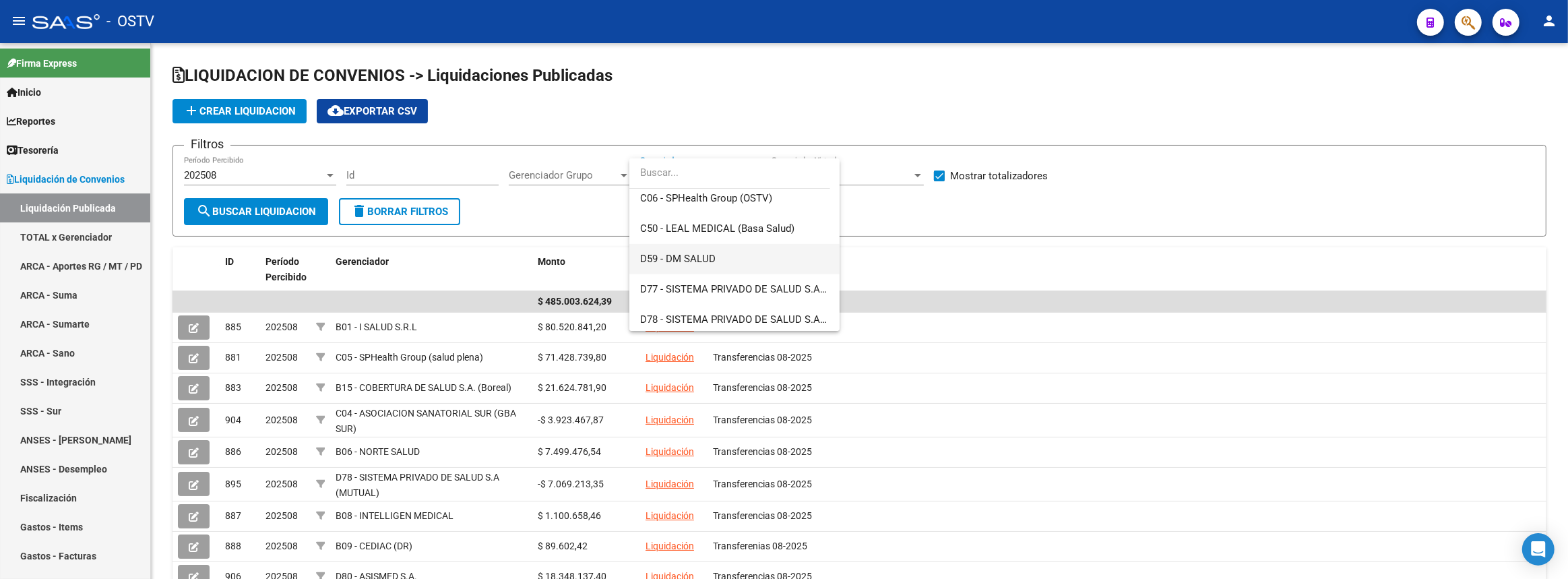
scroll to position [735, 0]
click at [740, 252] on span "K10 - MEPLIFE SALUD SRL" at bounding box center [700, 257] width 120 height 12
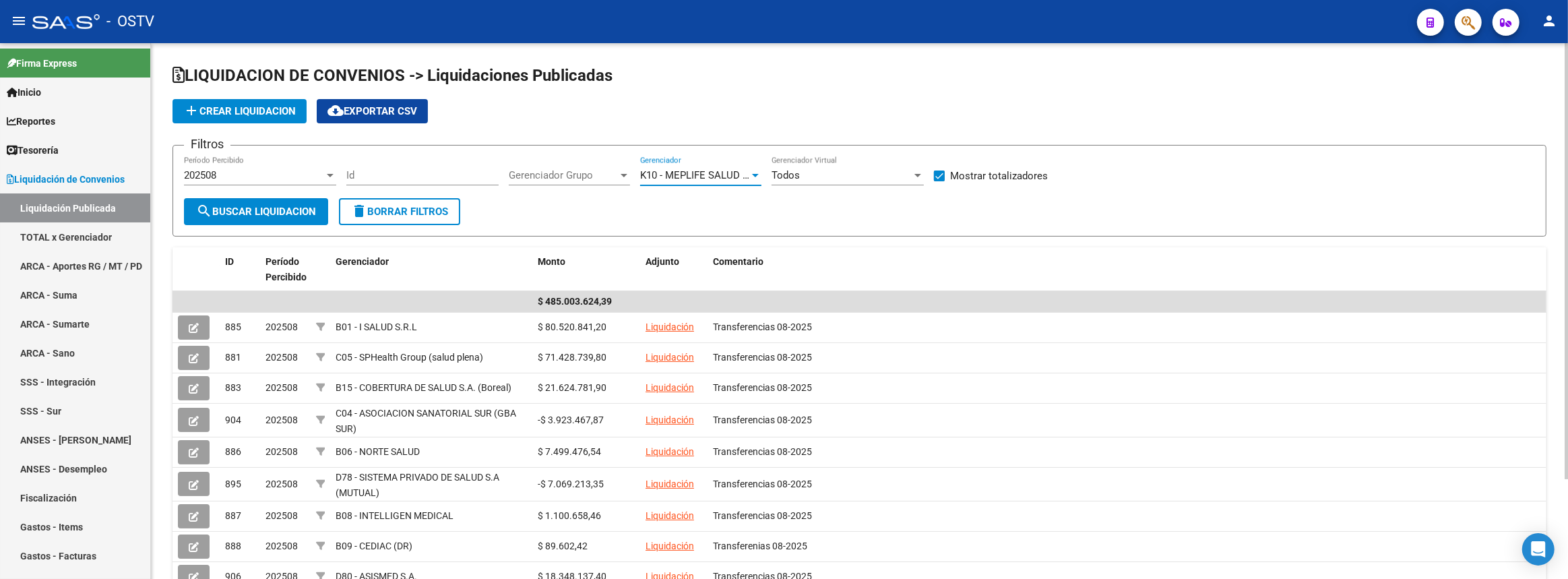
drag, startPoint x: 287, startPoint y: 201, endPoint x: 276, endPoint y: 199, distance: 11.2
click at [287, 200] on button "search Buscar Liquidacion" at bounding box center [256, 212] width 144 height 27
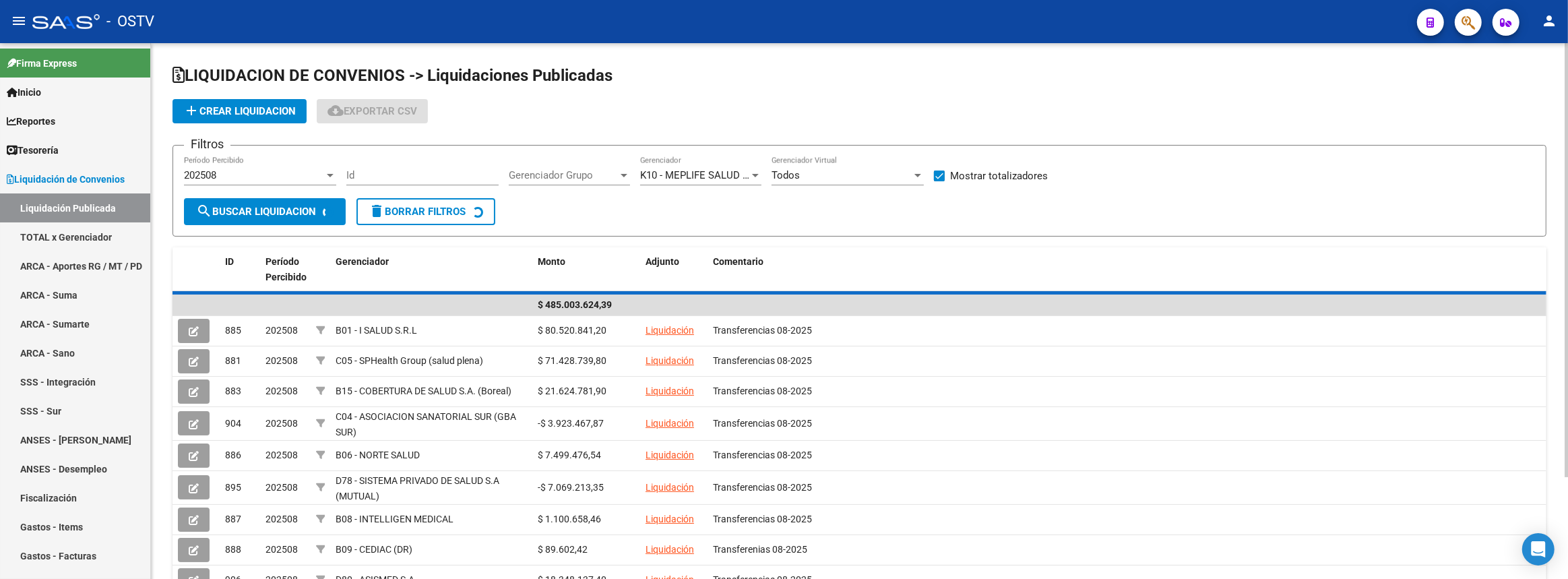
click at [262, 169] on div "202508" at bounding box center [254, 175] width 140 height 12
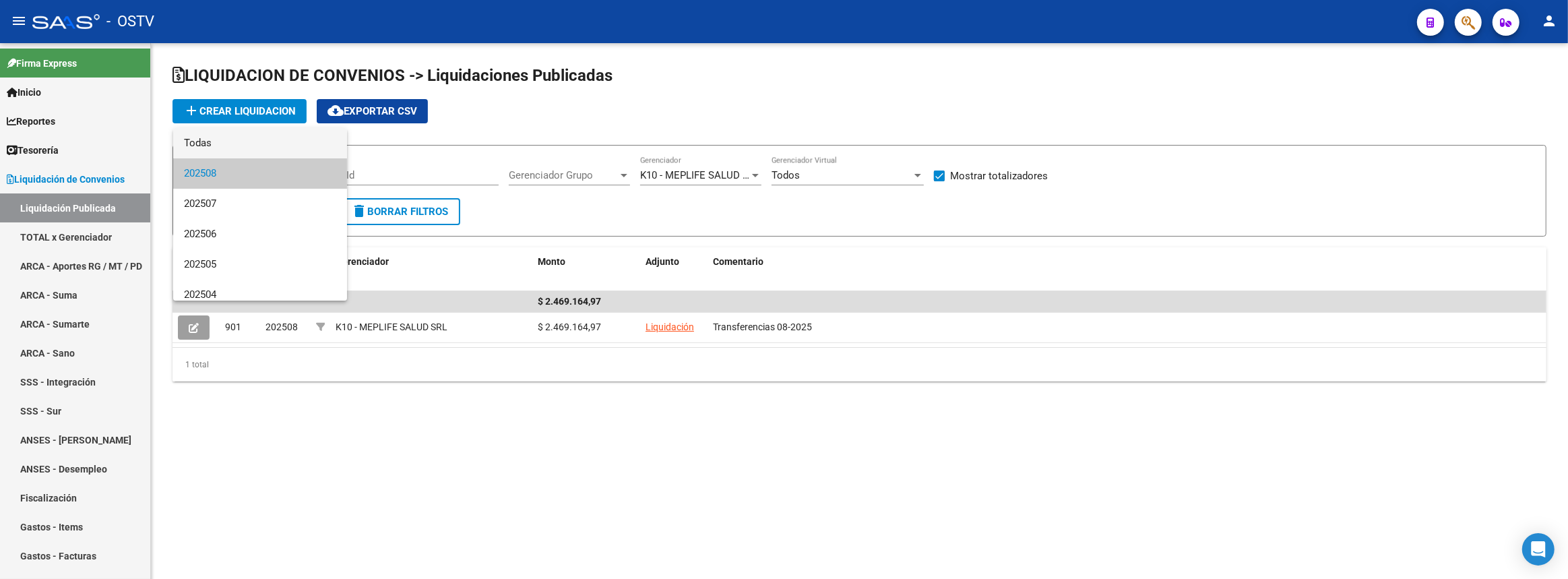
click at [234, 142] on span "Todas" at bounding box center [260, 143] width 152 height 30
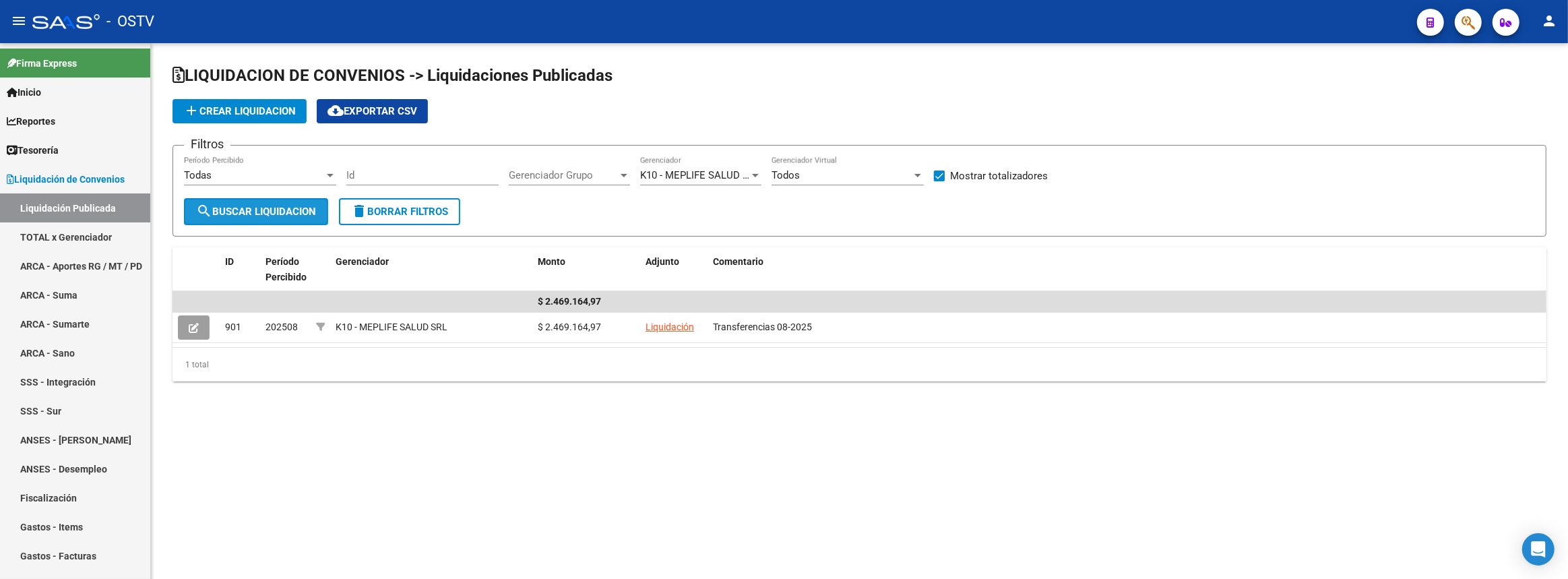
click at [248, 201] on button "search Buscar Liquidacion" at bounding box center [256, 212] width 144 height 27
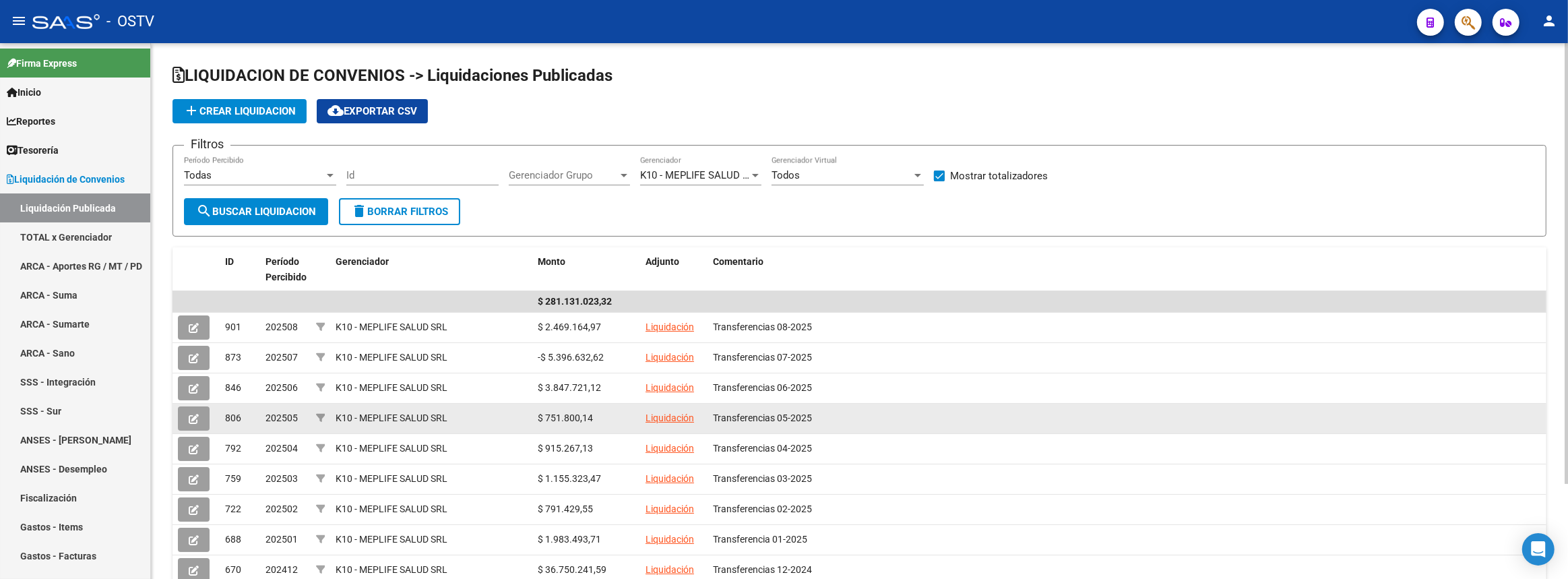
scroll to position [115, 0]
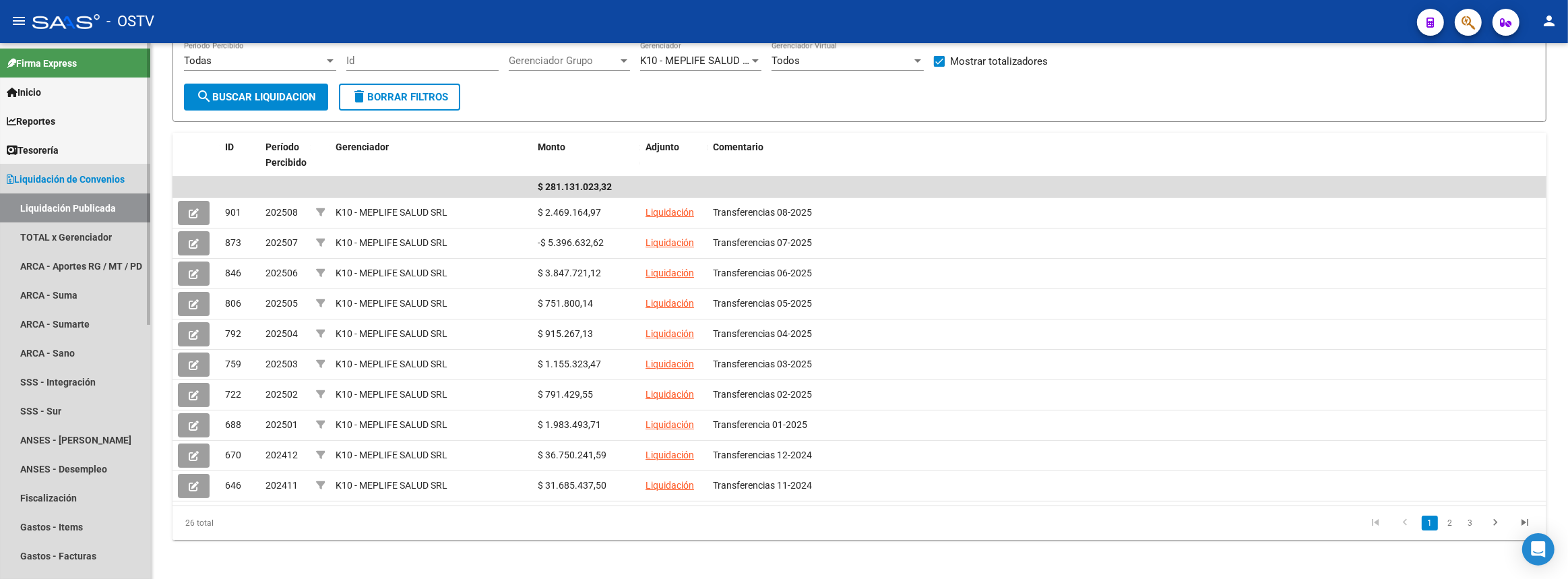
click at [110, 186] on link "Liquidación de Convenios" at bounding box center [75, 178] width 150 height 29
